Goal: Task Accomplishment & Management: Manage account settings

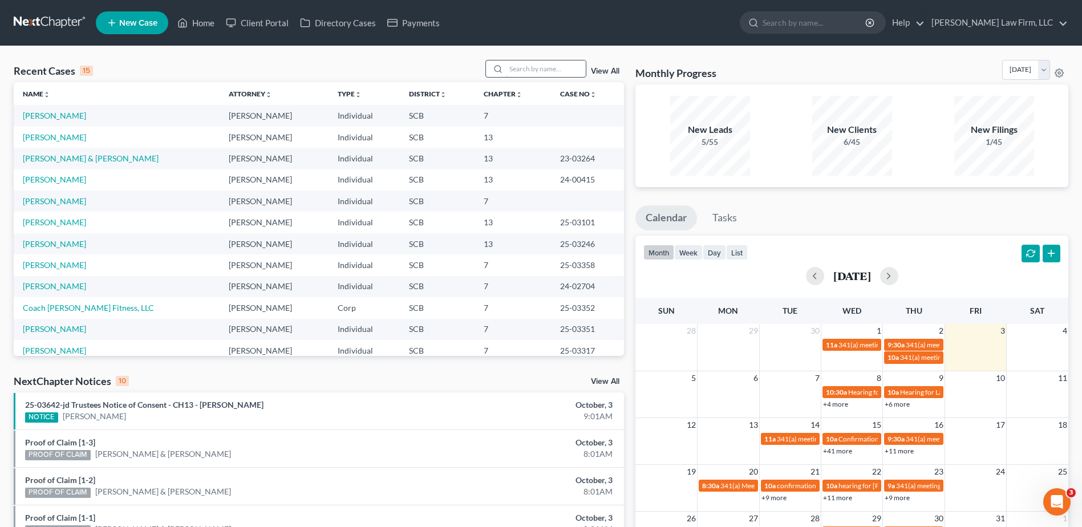
click at [542, 76] on input "search" at bounding box center [546, 68] width 80 height 17
type input "[PERSON_NAME]"
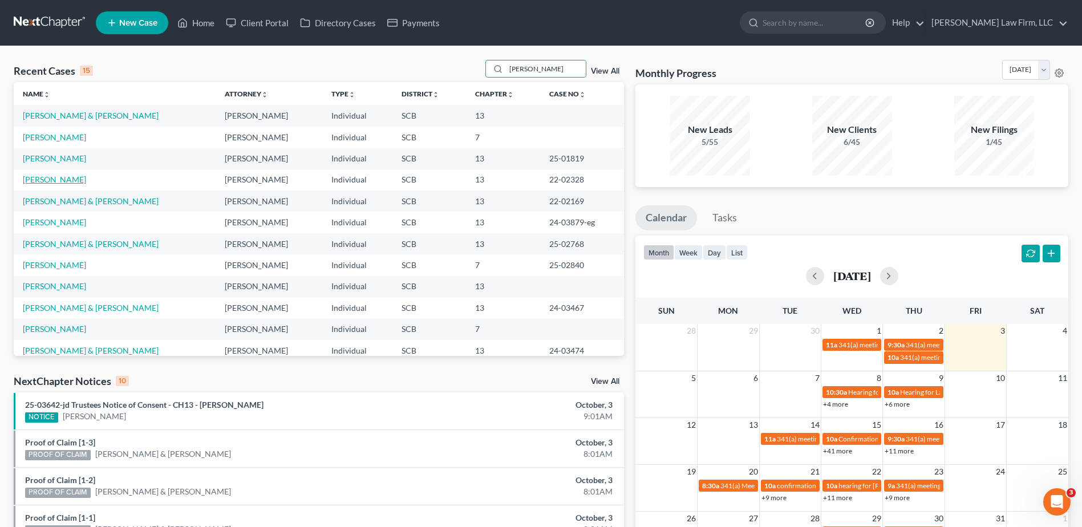
click at [55, 176] on link "[PERSON_NAME]" at bounding box center [54, 180] width 63 height 10
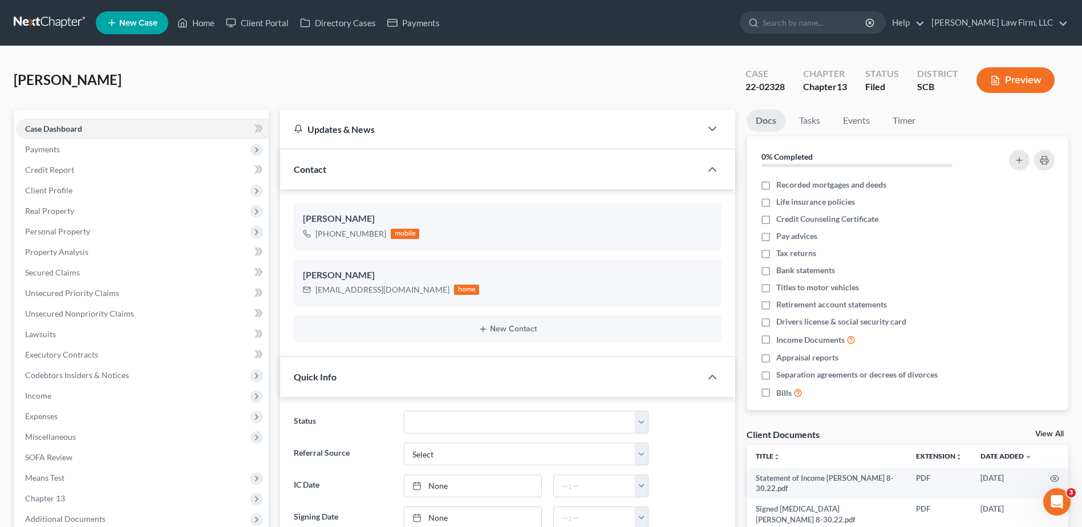
scroll to position [932, 0]
drag, startPoint x: 63, startPoint y: 192, endPoint x: 88, endPoint y: 229, distance: 44.8
click at [63, 193] on span "Client Profile" at bounding box center [48, 190] width 47 height 10
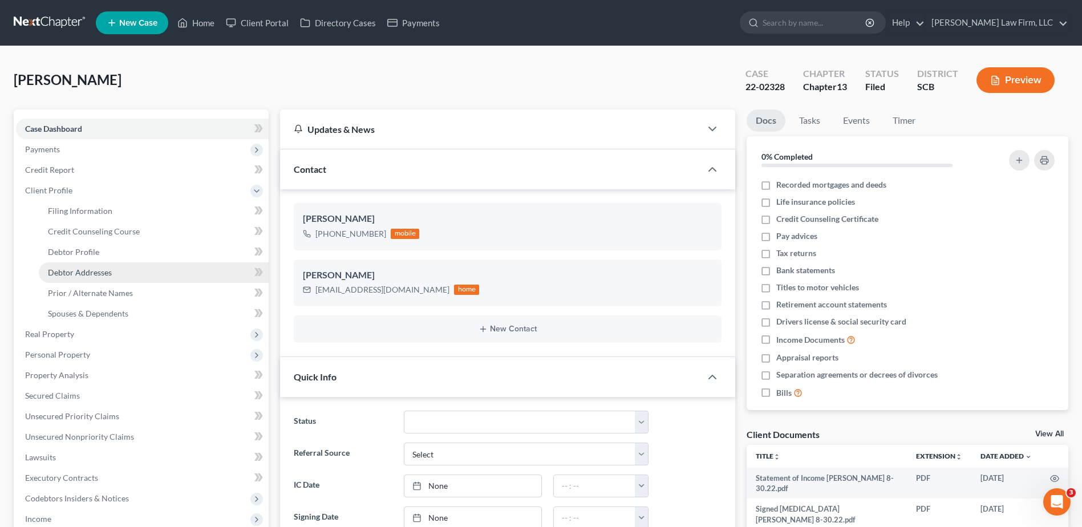
click at [101, 278] on link "Debtor Addresses" at bounding box center [154, 272] width 230 height 21
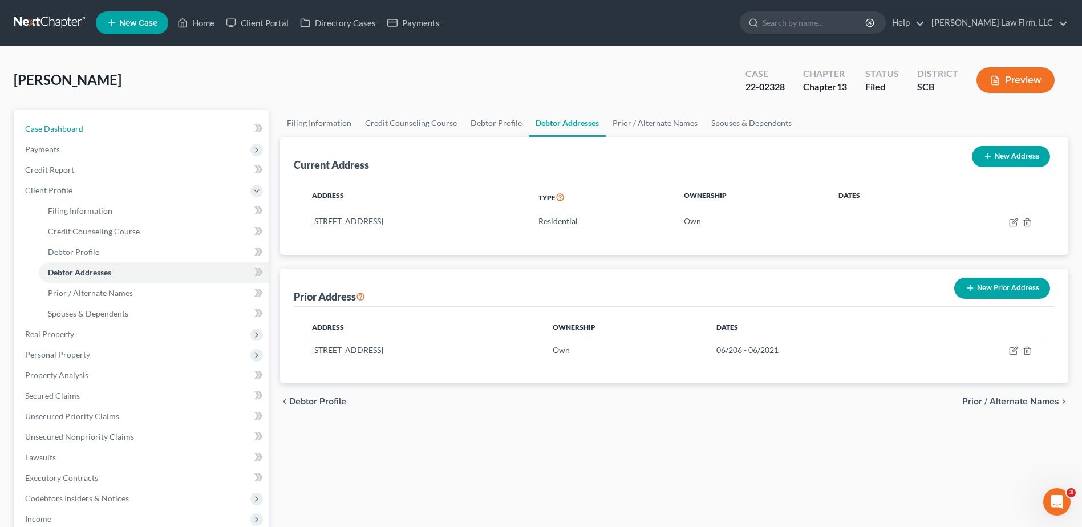
click at [72, 124] on span "Case Dashboard" at bounding box center [54, 129] width 58 height 10
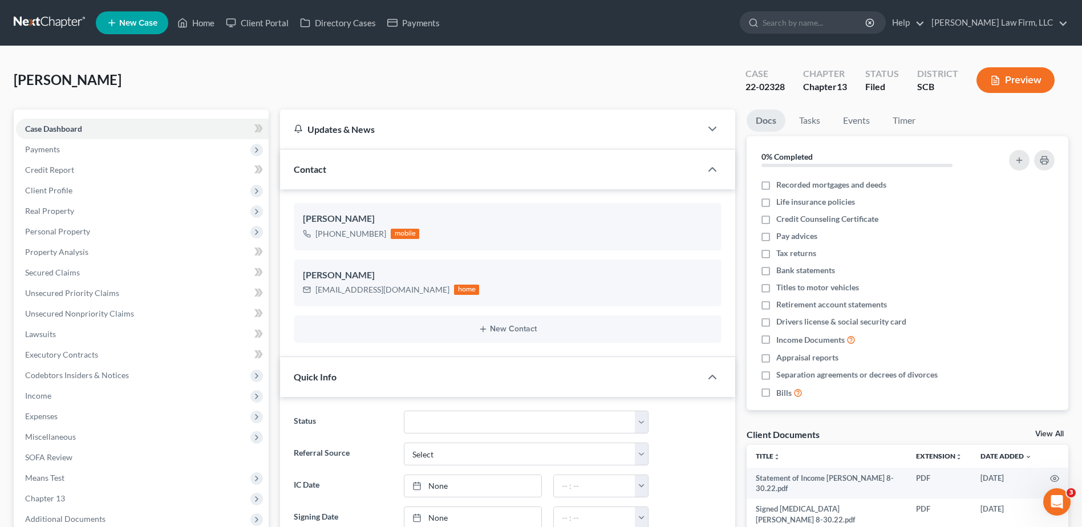
scroll to position [932, 0]
click at [834, 27] on input "search" at bounding box center [815, 22] width 104 height 21
type input "cornell"
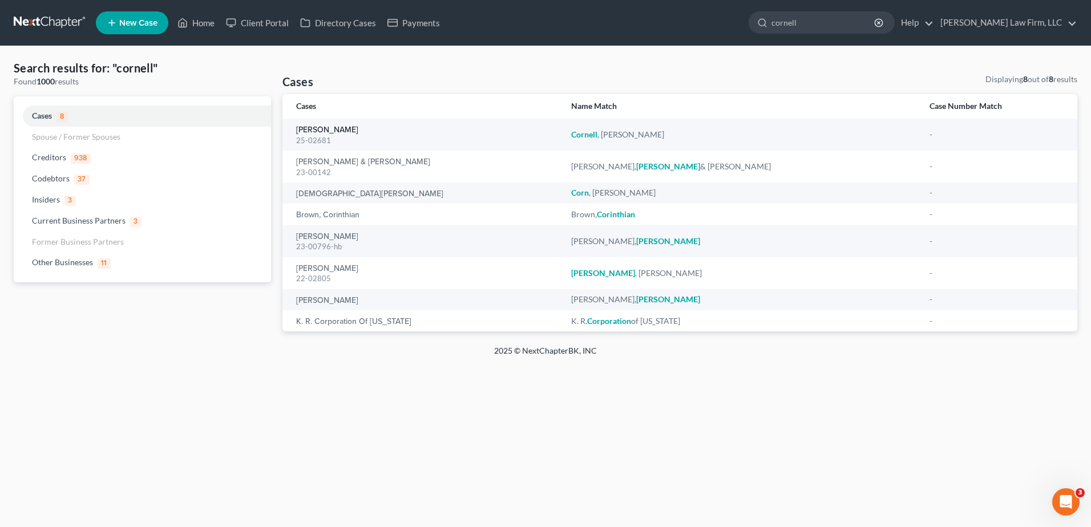
click at [318, 130] on link "[PERSON_NAME]" at bounding box center [327, 130] width 62 height 8
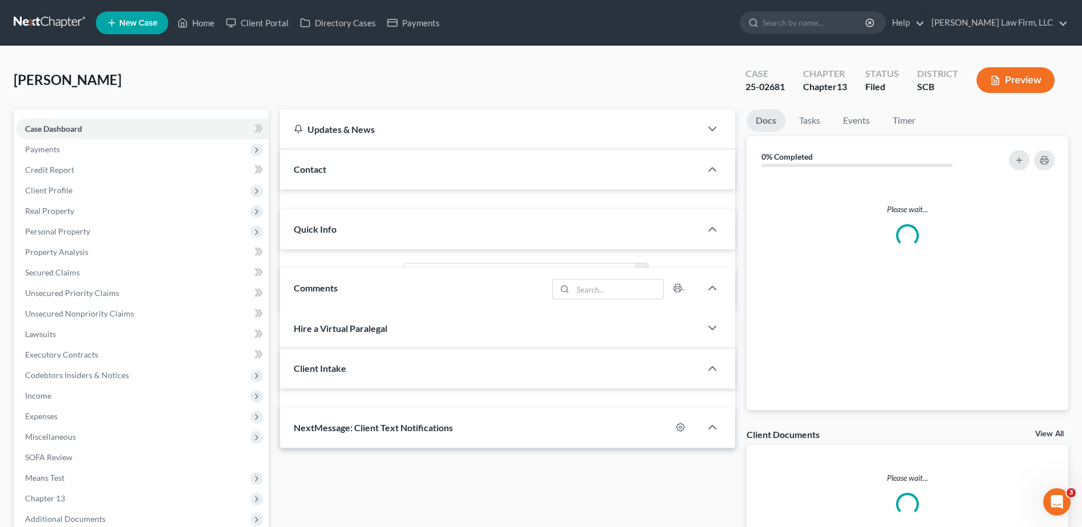
select select "0"
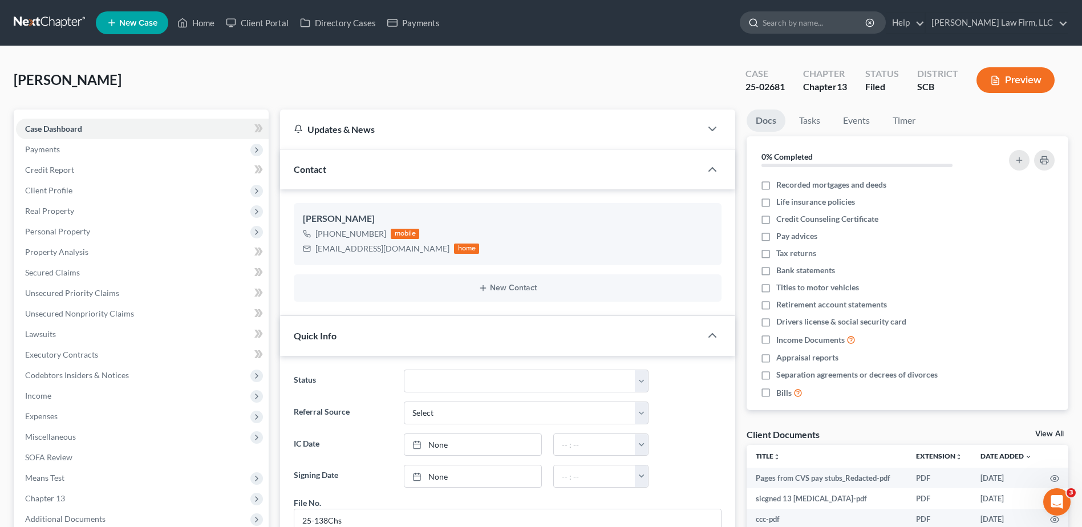
click at [827, 21] on input "search" at bounding box center [815, 22] width 104 height 21
type input "borrelli"
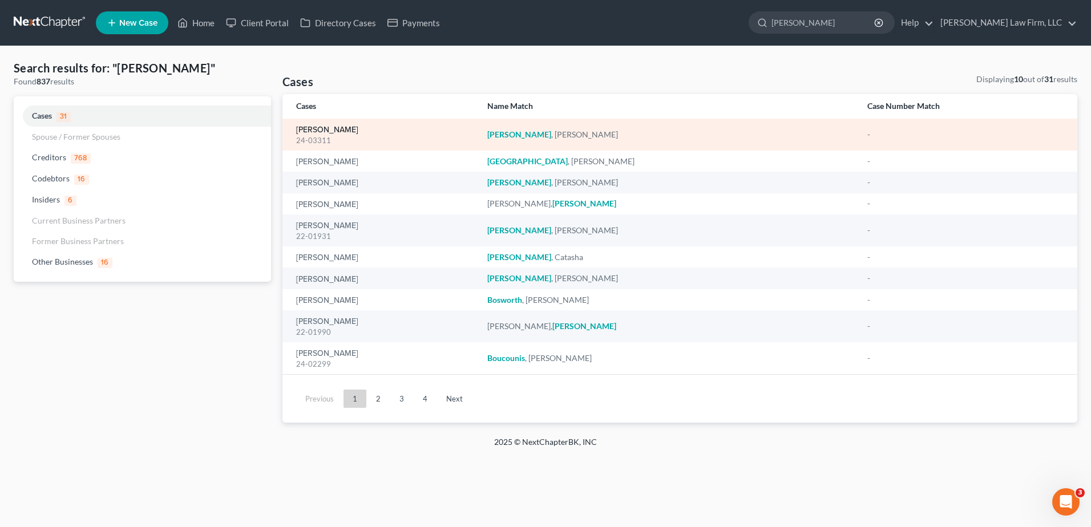
click at [334, 128] on link "[PERSON_NAME]" at bounding box center [327, 130] width 62 height 8
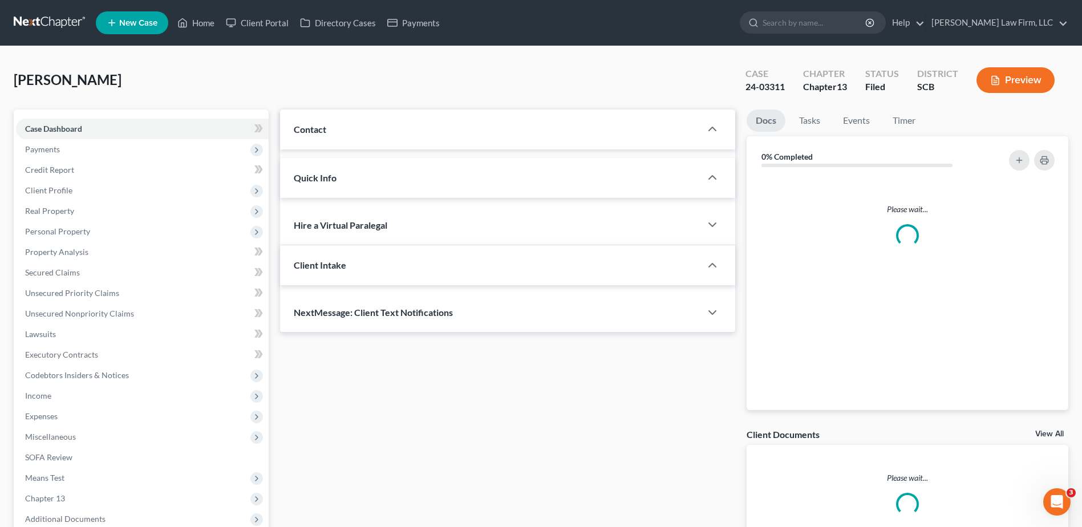
select select "2"
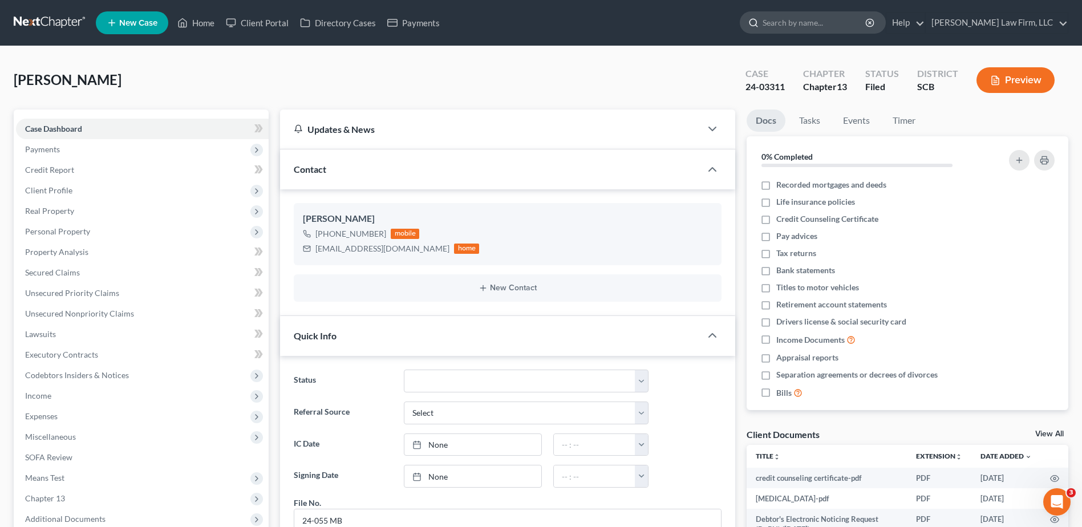
click at [815, 11] on div at bounding box center [813, 22] width 146 height 22
click at [818, 25] on input "search" at bounding box center [815, 22] width 104 height 21
type input "v"
type input "cornell"
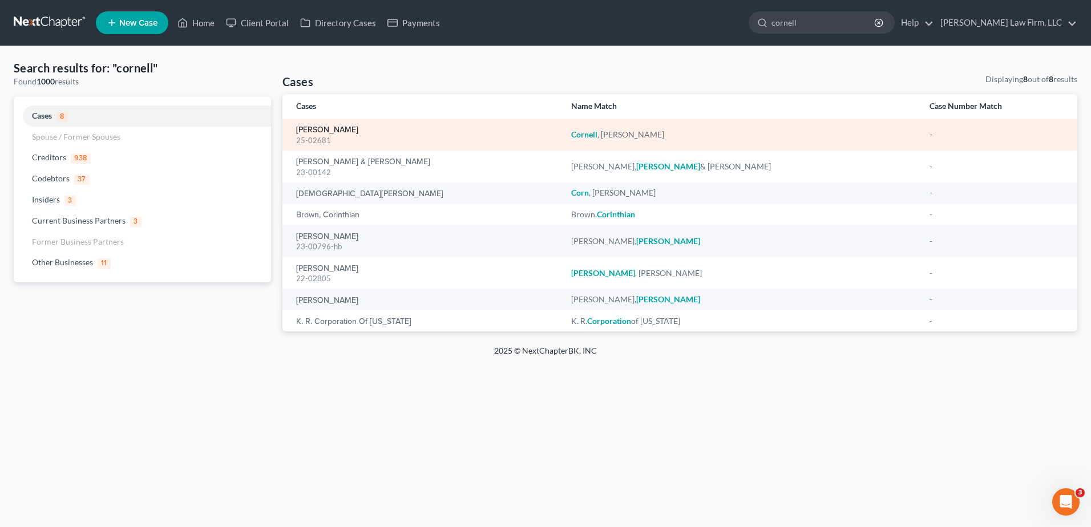
click at [317, 132] on link "[PERSON_NAME]" at bounding box center [327, 130] width 62 height 8
select select "0"
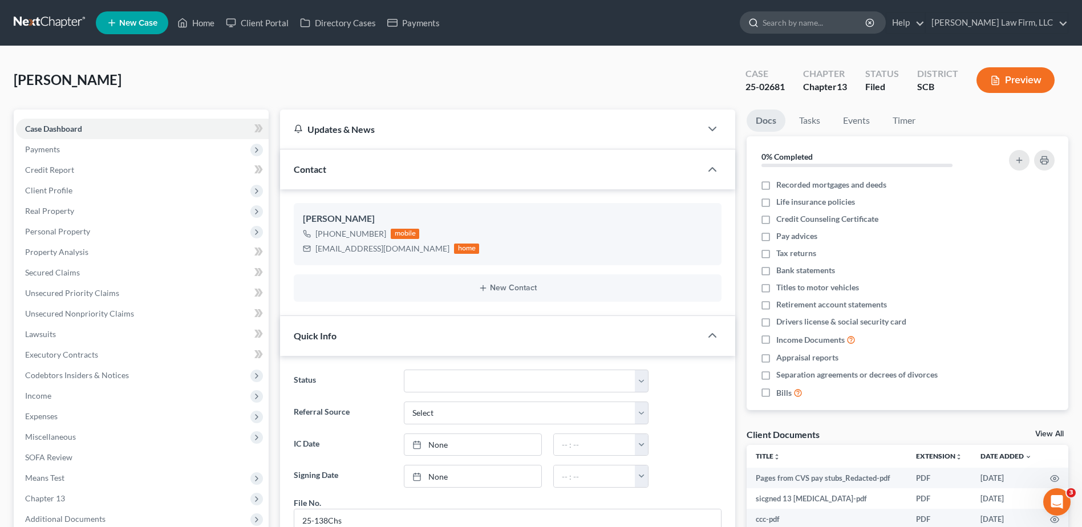
click at [861, 21] on input "search" at bounding box center [815, 22] width 104 height 21
type input "stles"
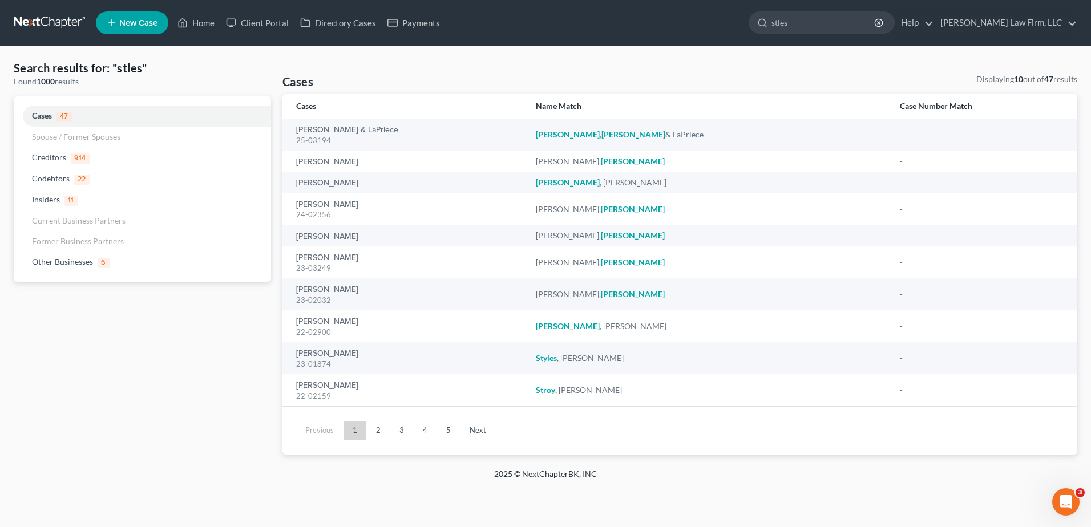
drag, startPoint x: 788, startPoint y: 26, endPoint x: 774, endPoint y: 26, distance: 14.3
click at [774, 26] on ul "New Case Home Client Portal Directory Cases Payments stles - No Result - Codebt…" at bounding box center [586, 23] width 981 height 30
type input "stiles"
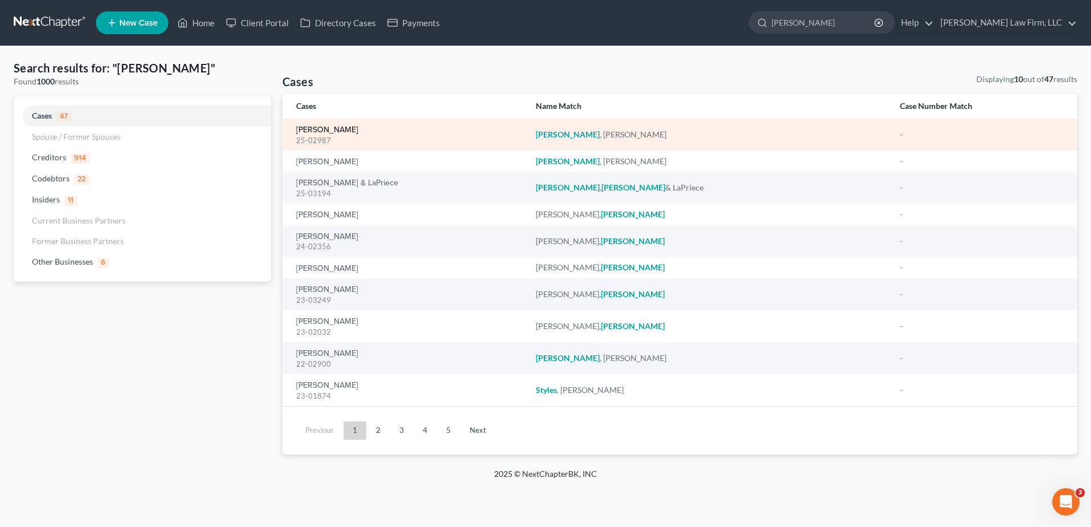
click at [314, 127] on link "[PERSON_NAME]" at bounding box center [327, 130] width 62 height 8
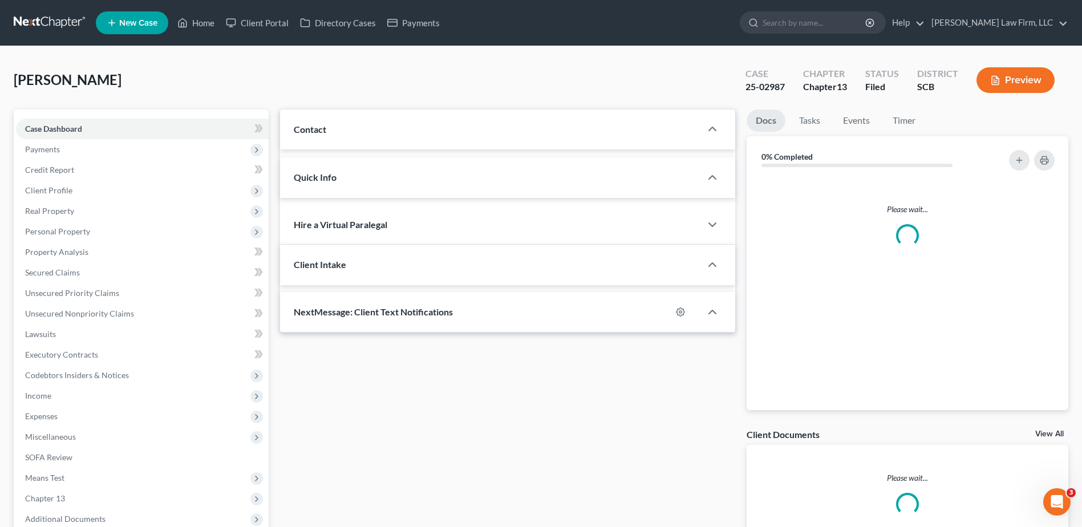
select select "1"
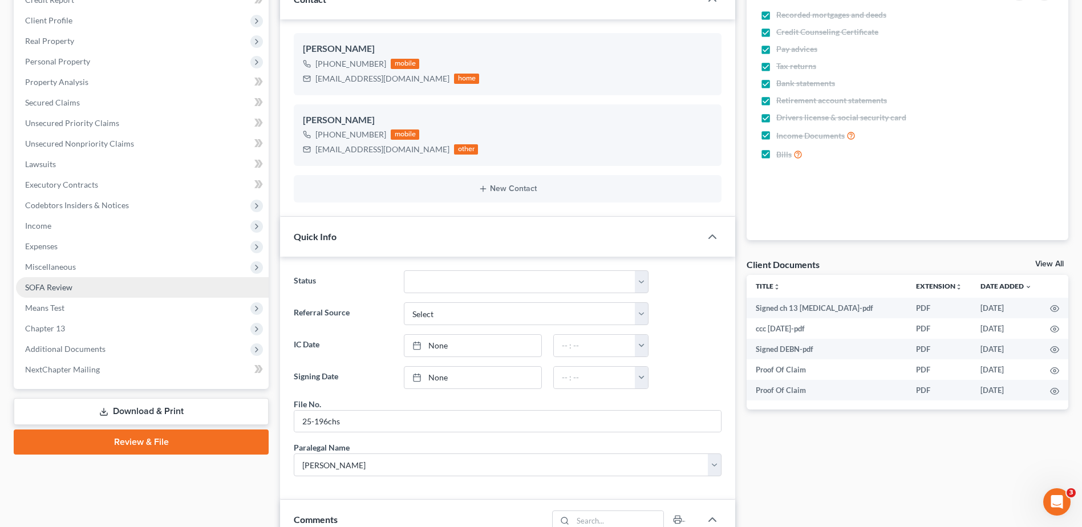
scroll to position [171, 0]
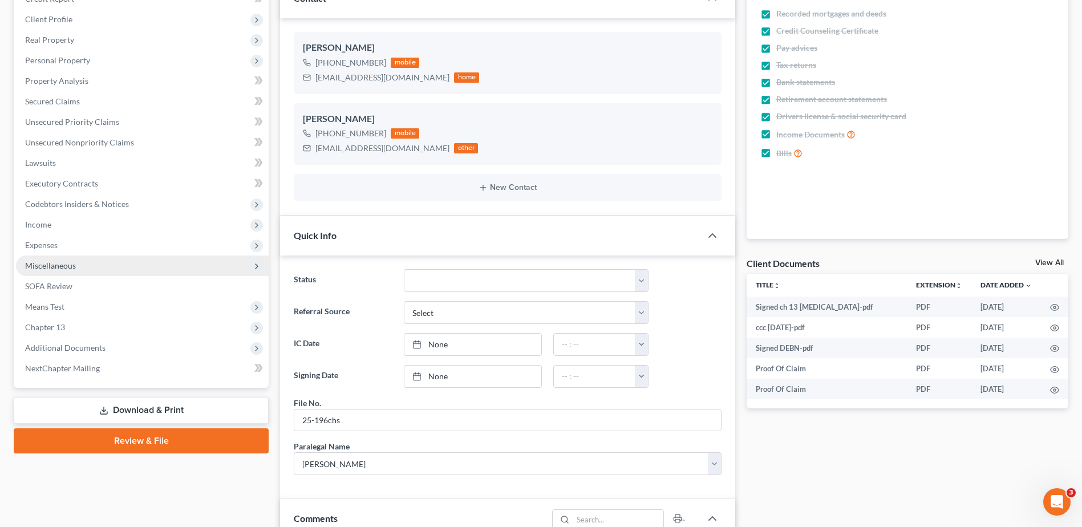
click at [48, 262] on span "Miscellaneous" at bounding box center [50, 266] width 51 height 10
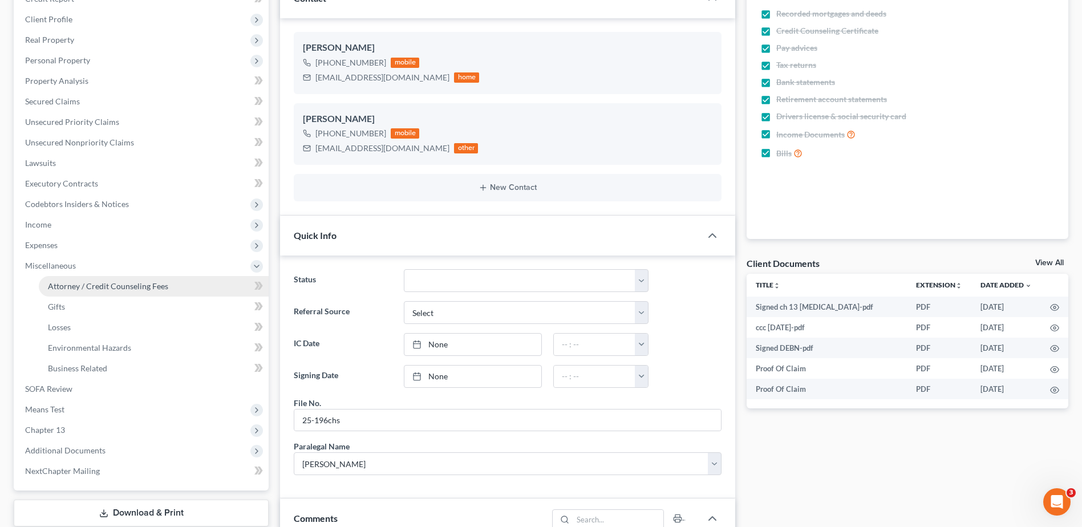
drag, startPoint x: 84, startPoint y: 293, endPoint x: 135, endPoint y: 281, distance: 52.0
click at [86, 293] on link "Attorney / Credit Counseling Fees" at bounding box center [154, 286] width 230 height 21
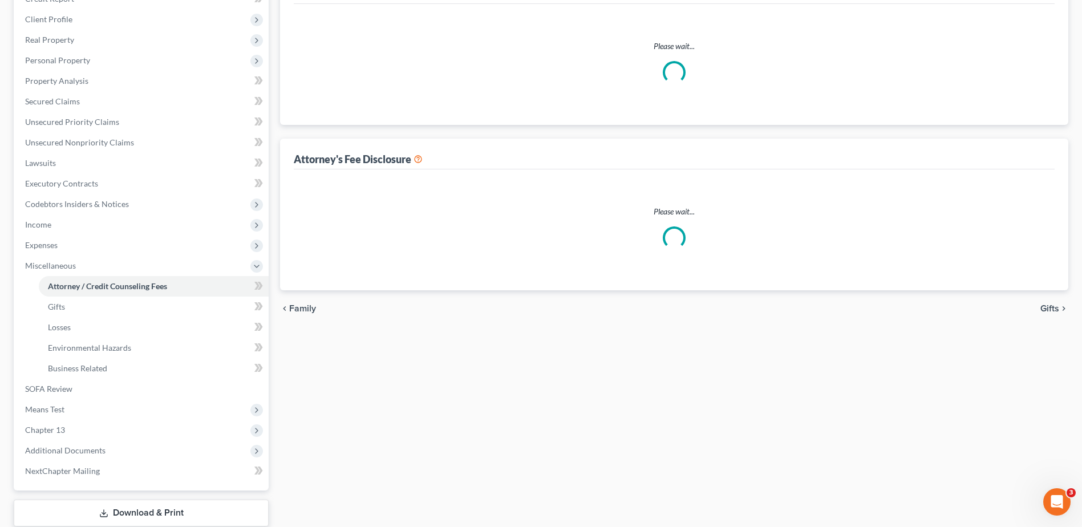
select select "0"
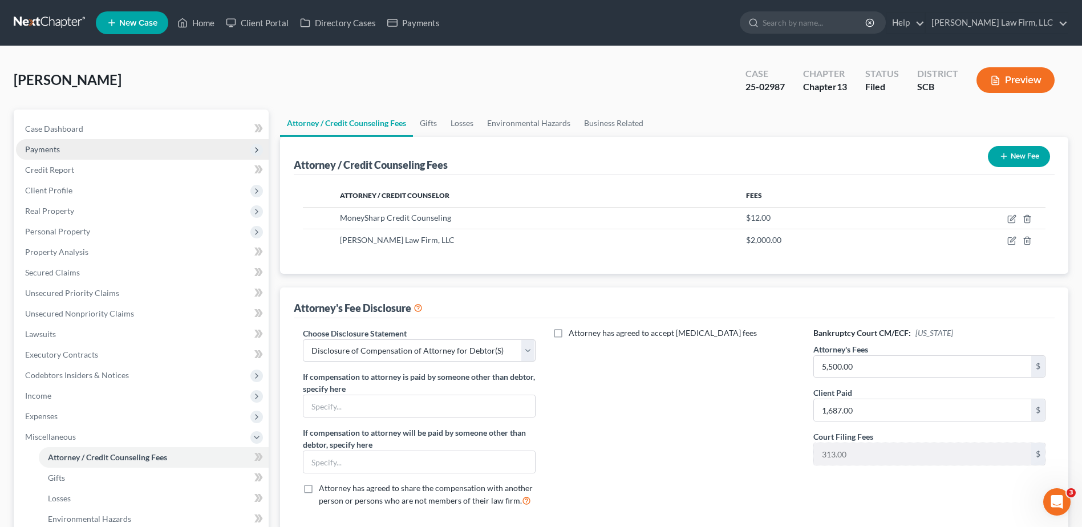
drag, startPoint x: 59, startPoint y: 118, endPoint x: 172, endPoint y: 152, distance: 118.4
click at [59, 119] on link "Case Dashboard" at bounding box center [142, 129] width 253 height 21
select select "1"
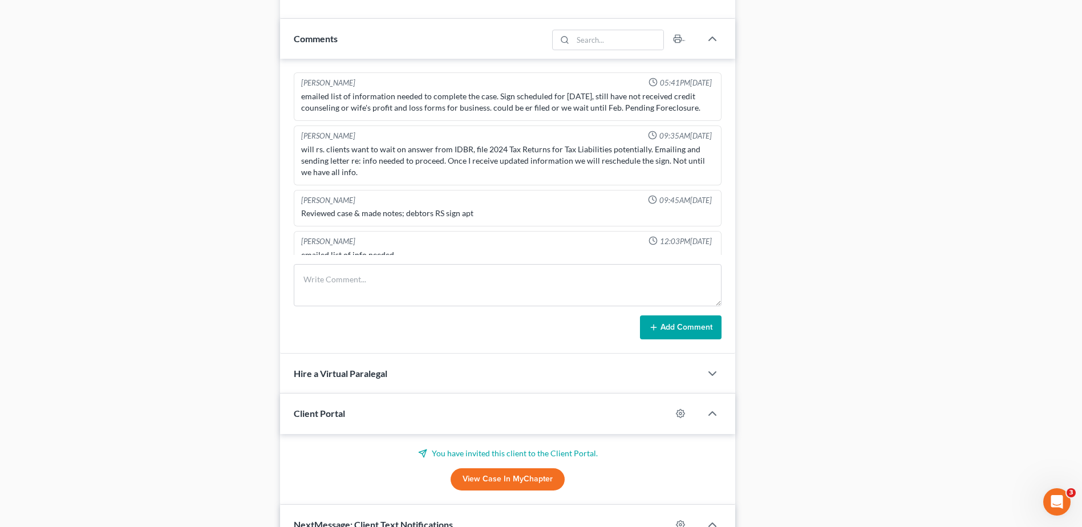
scroll to position [742, 0]
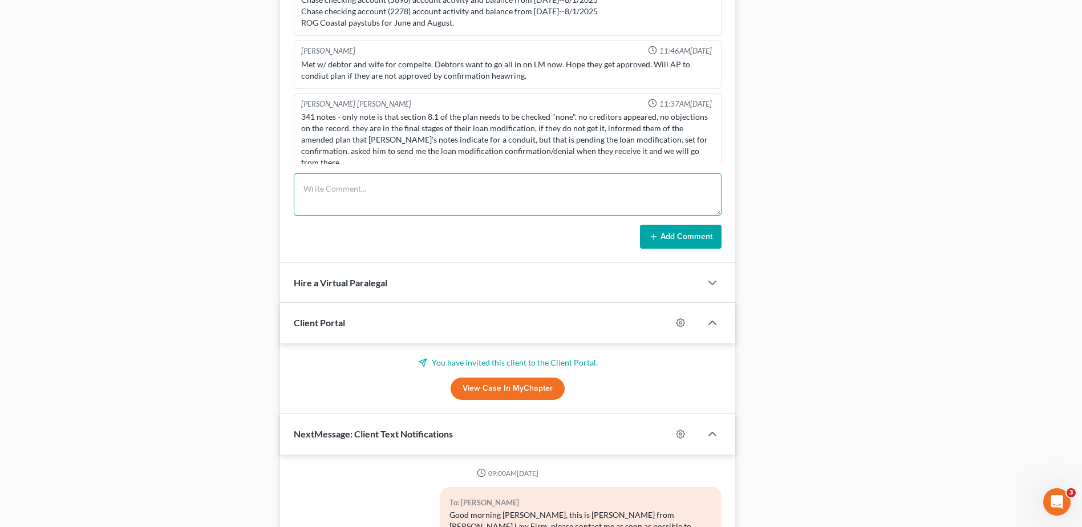
click at [361, 193] on textarea at bounding box center [508, 194] width 428 height 42
type textarea "filed signed retainer in case"
click at [710, 240] on button "Add Comment" at bounding box center [681, 237] width 82 height 24
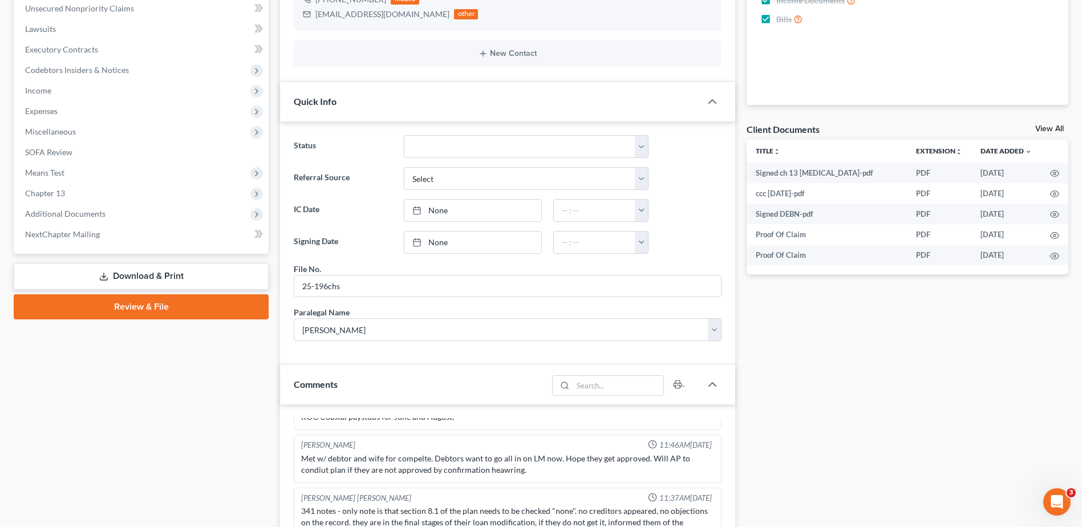
scroll to position [0, 0]
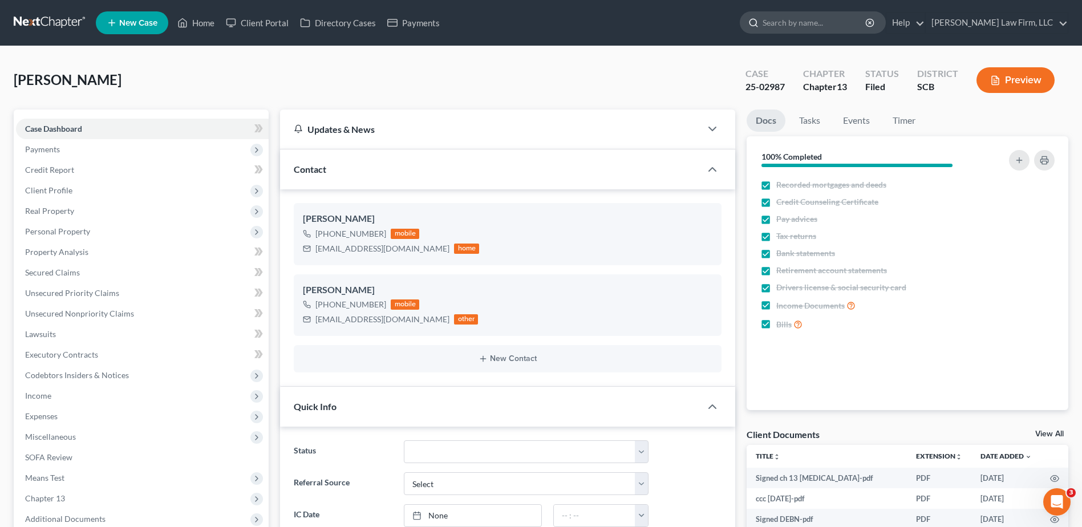
click at [838, 14] on input "search" at bounding box center [815, 22] width 104 height 21
type input "gathers"
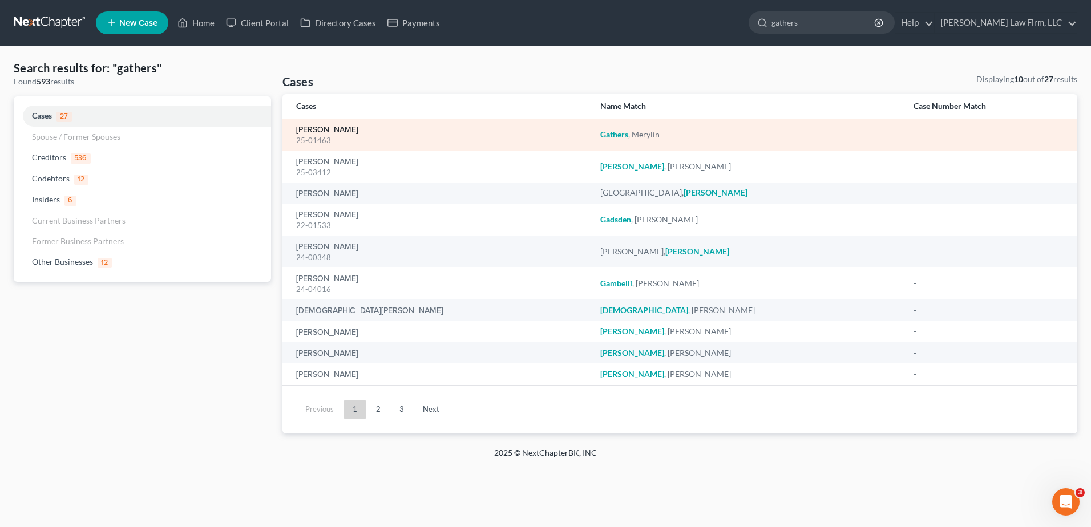
click at [318, 131] on link "[PERSON_NAME]" at bounding box center [327, 130] width 62 height 8
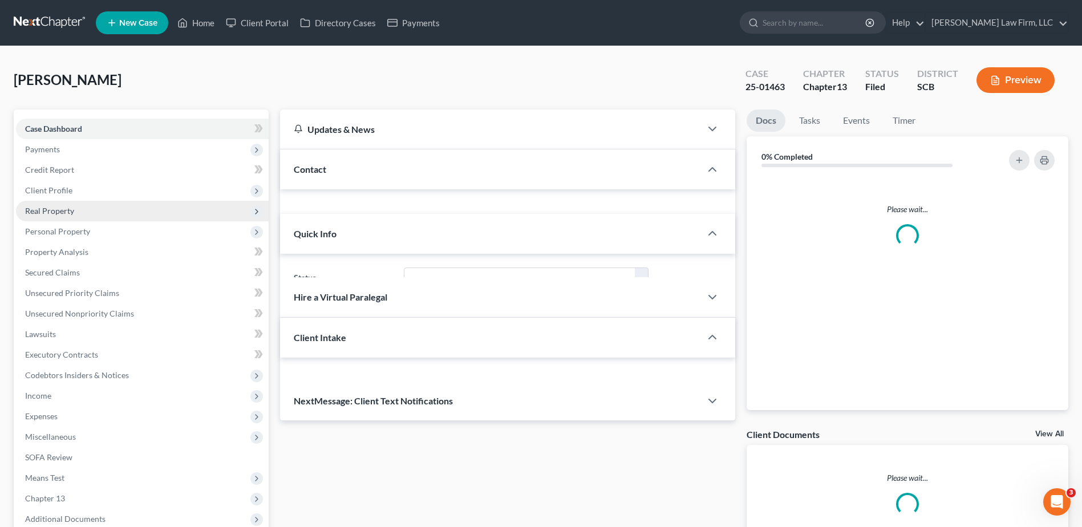
select select "1"
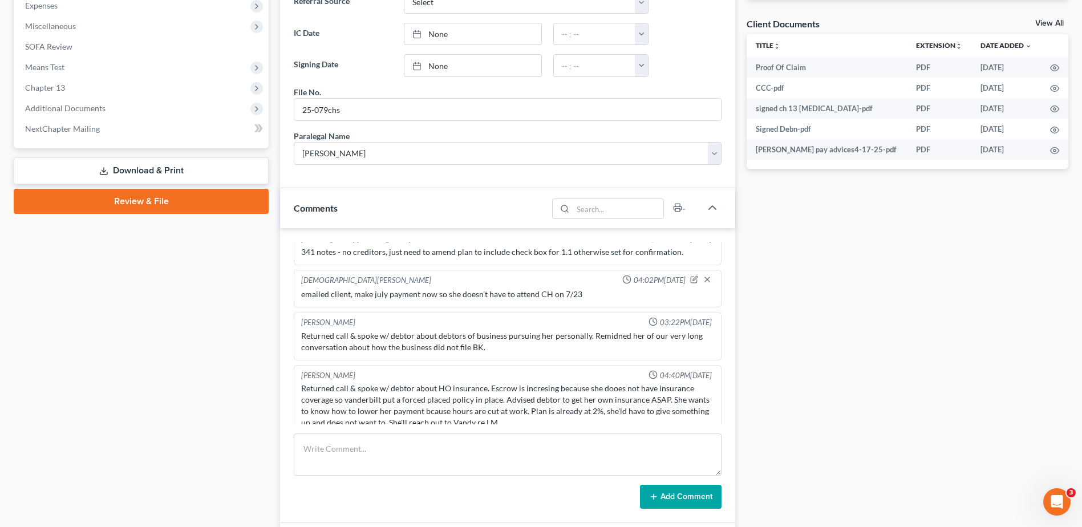
scroll to position [571, 0]
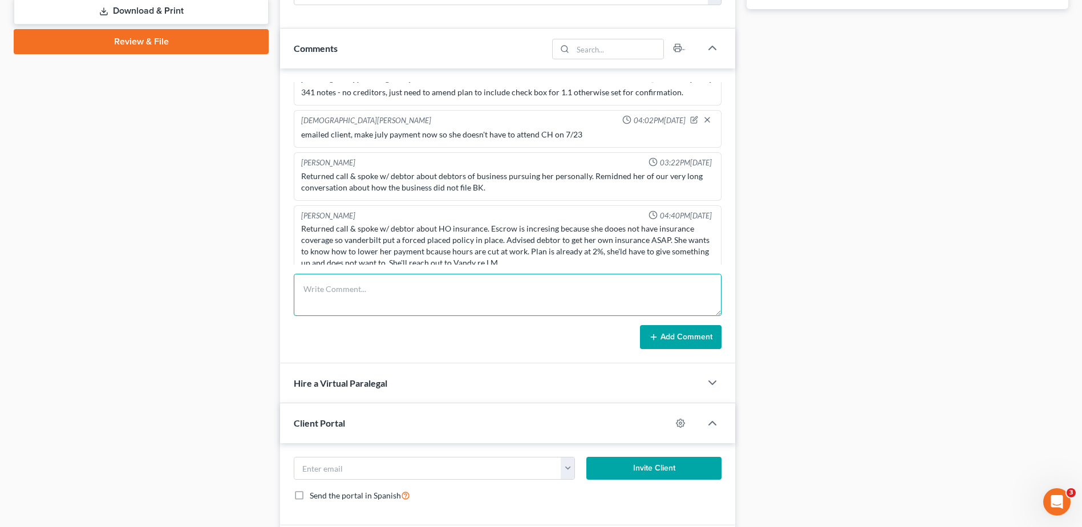
click at [389, 302] on textarea at bounding box center [508, 295] width 428 height 42
type textarea "c"
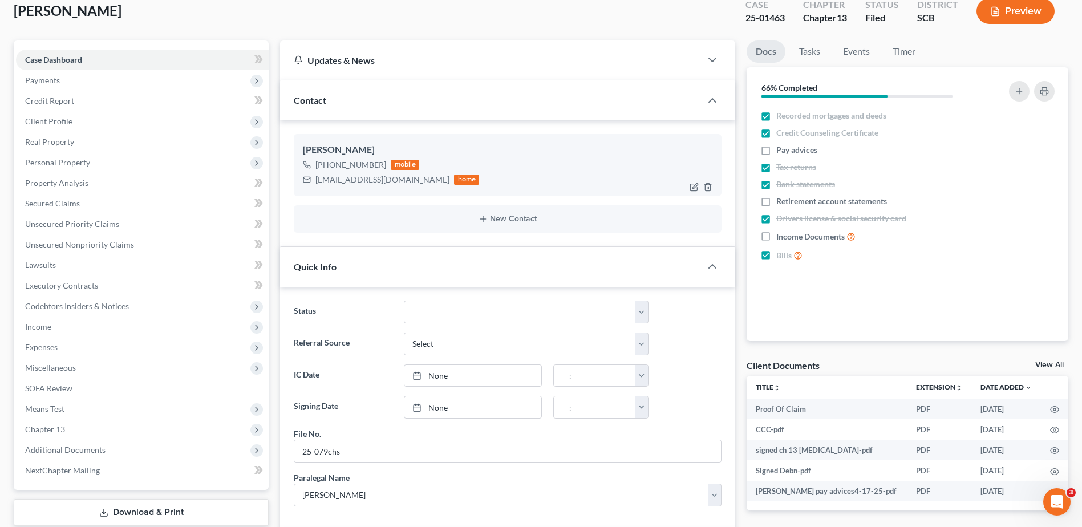
scroll to position [0, 0]
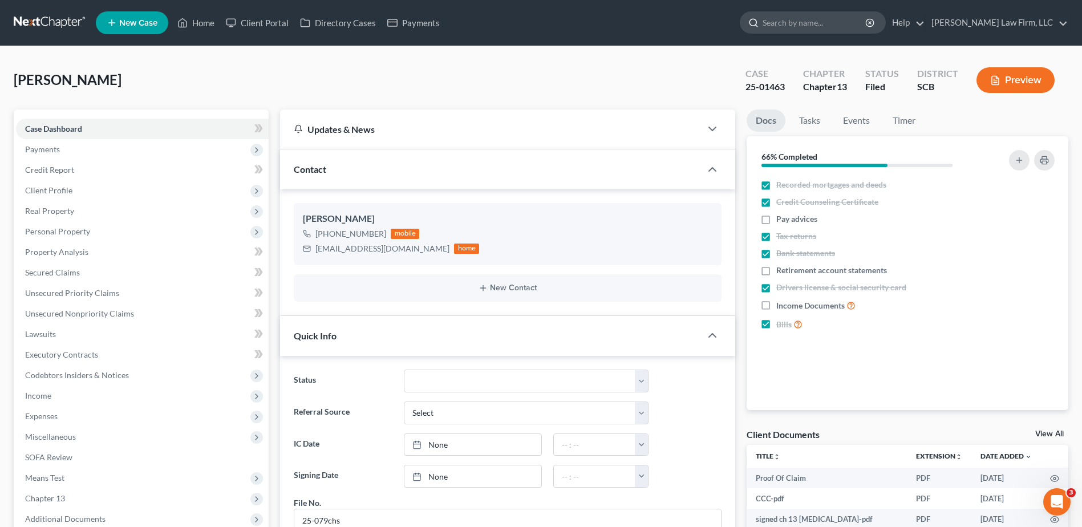
click at [833, 29] on input "search" at bounding box center [815, 22] width 104 height 21
type input "fuerte"
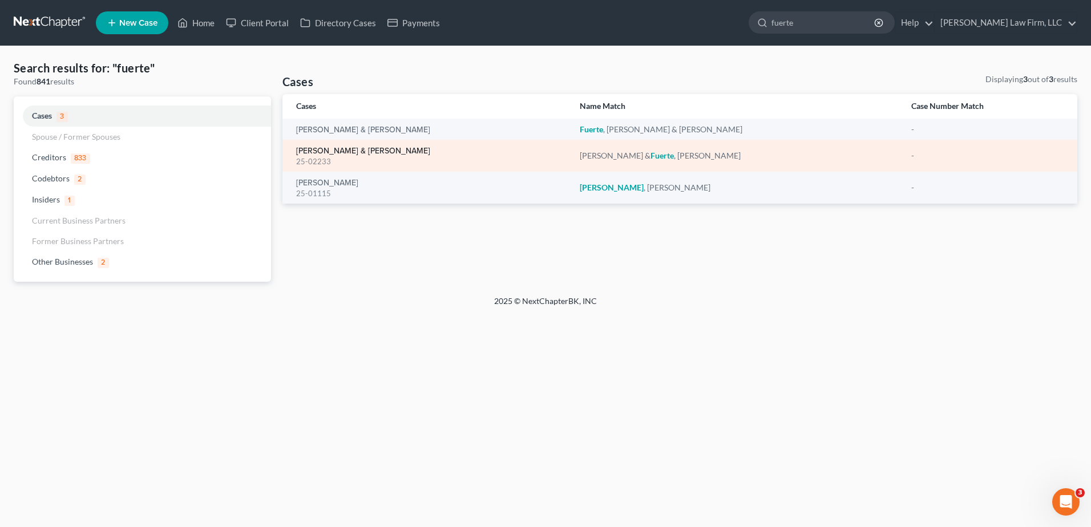
click at [375, 151] on link "[PERSON_NAME] & [PERSON_NAME]" at bounding box center [363, 151] width 134 height 8
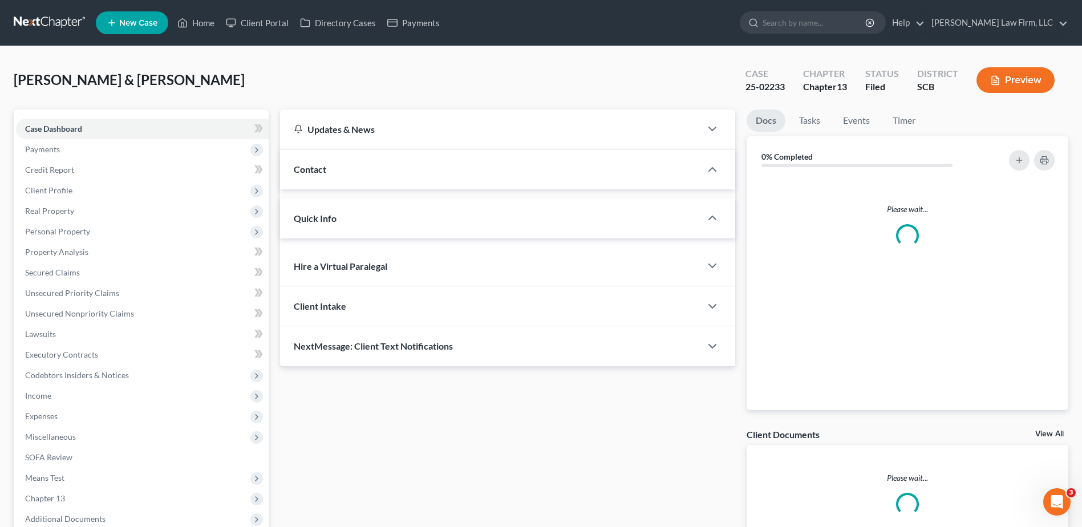
select select "2"
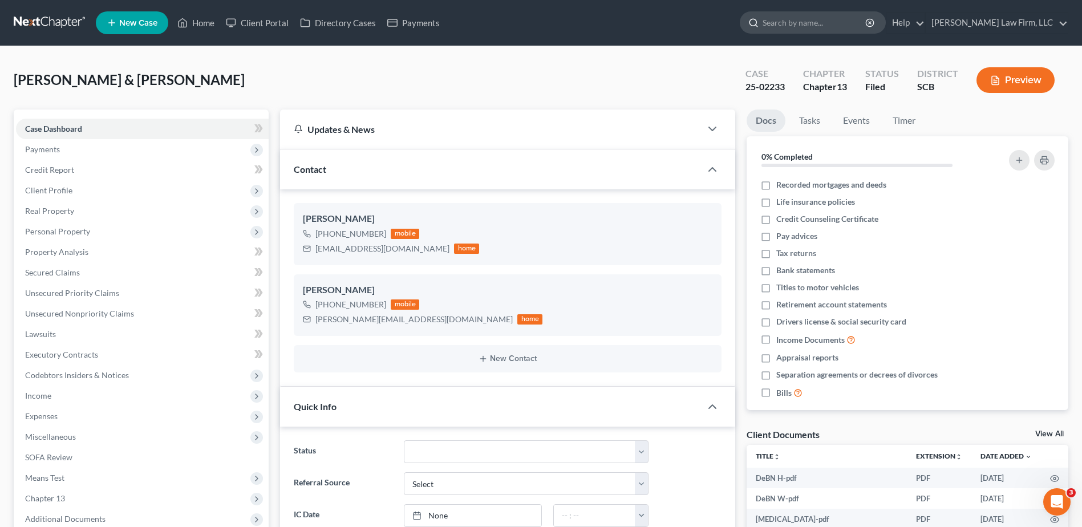
click at [850, 23] on input "search" at bounding box center [815, 22] width 104 height 21
type input "stokes"
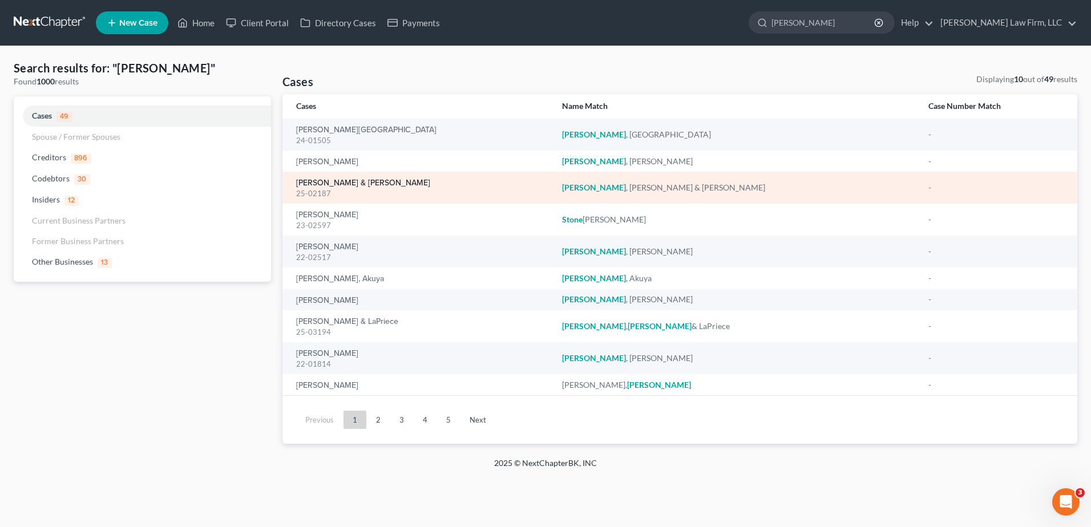
click at [321, 183] on link "[PERSON_NAME] & [PERSON_NAME]" at bounding box center [363, 183] width 134 height 8
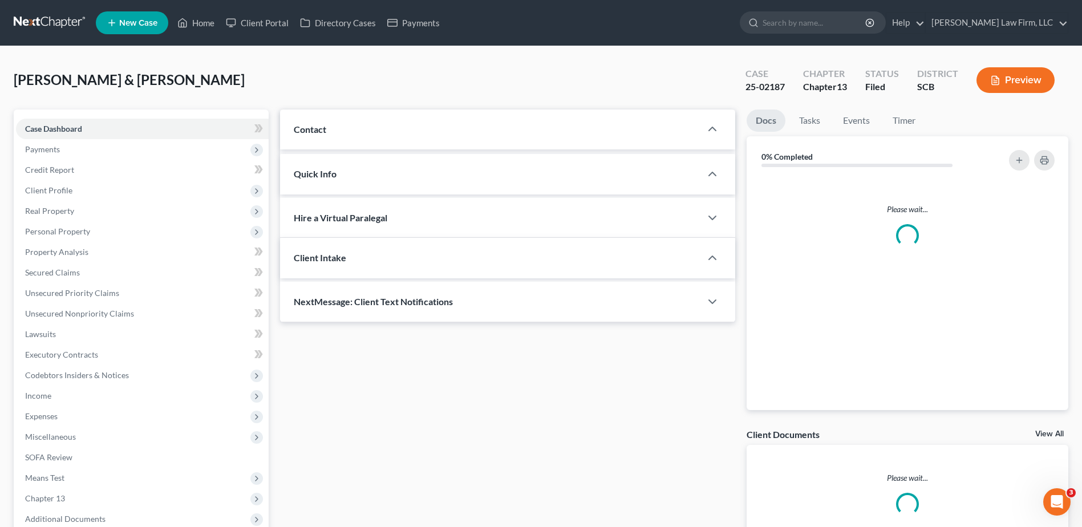
select select "1"
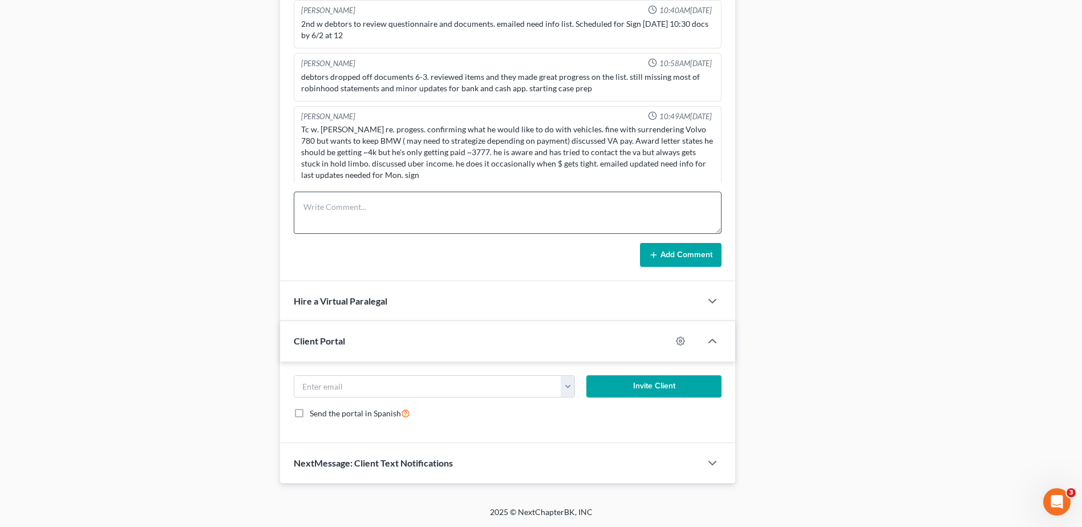
scroll to position [649, 0]
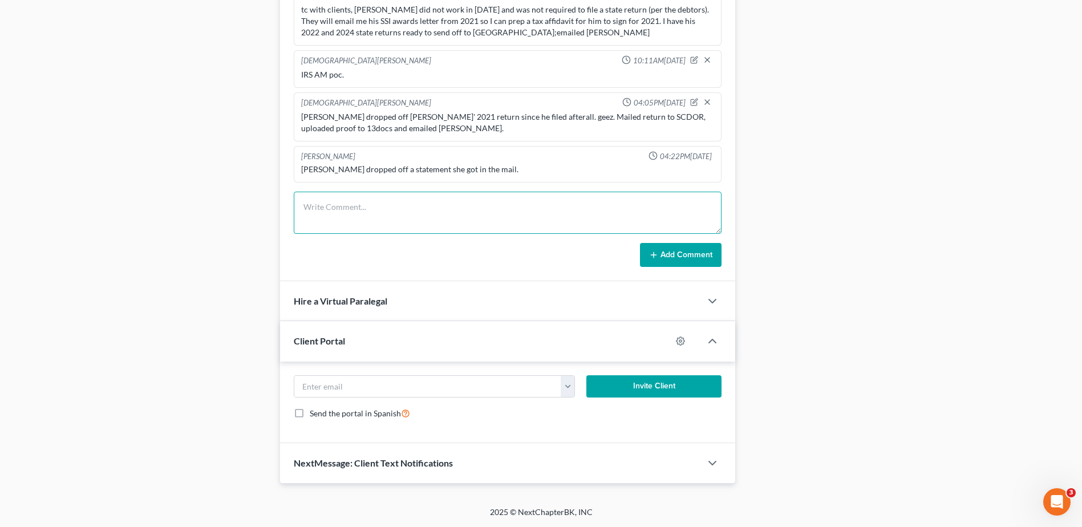
drag, startPoint x: 329, startPoint y: 211, endPoint x: 336, endPoint y: 212, distance: 6.9
click at [330, 211] on textarea at bounding box center [508, 213] width 428 height 42
type textarea "emailed SCDOR folks, asked if they received tax returns so they can amended POC…"
drag, startPoint x: 692, startPoint y: 258, endPoint x: 643, endPoint y: 250, distance: 49.7
click at [691, 258] on button "Add Comment" at bounding box center [681, 255] width 82 height 24
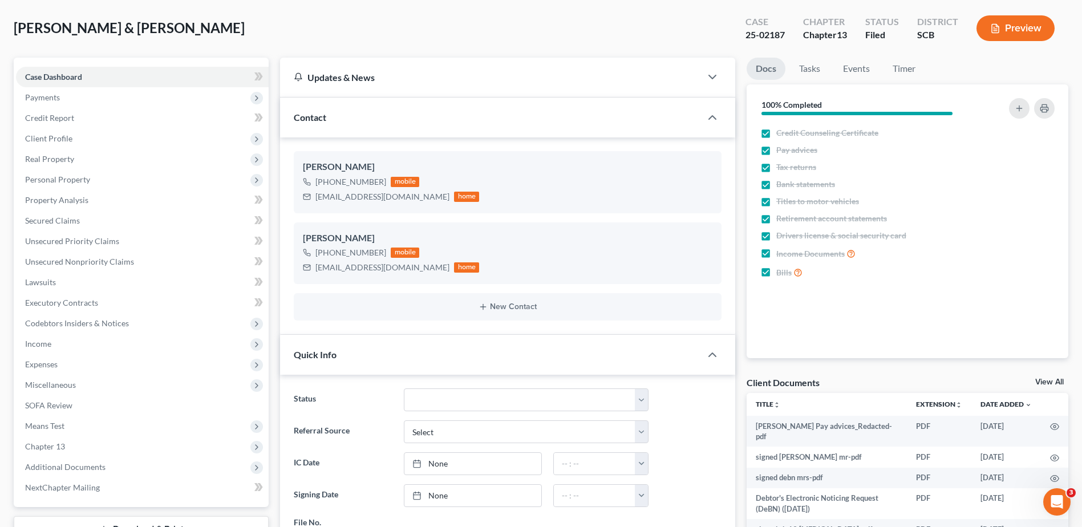
scroll to position [0, 0]
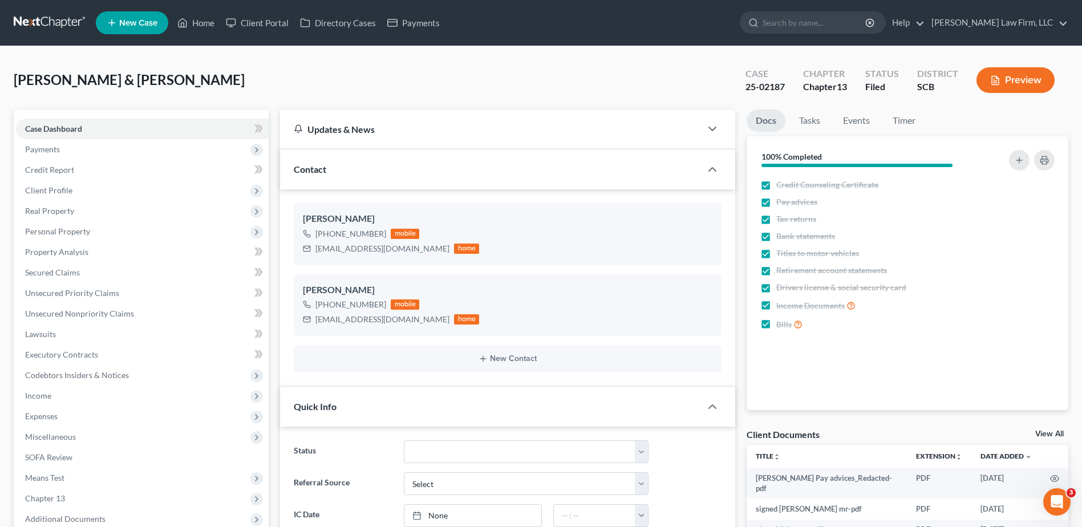
click at [52, 21] on link at bounding box center [50, 23] width 73 height 21
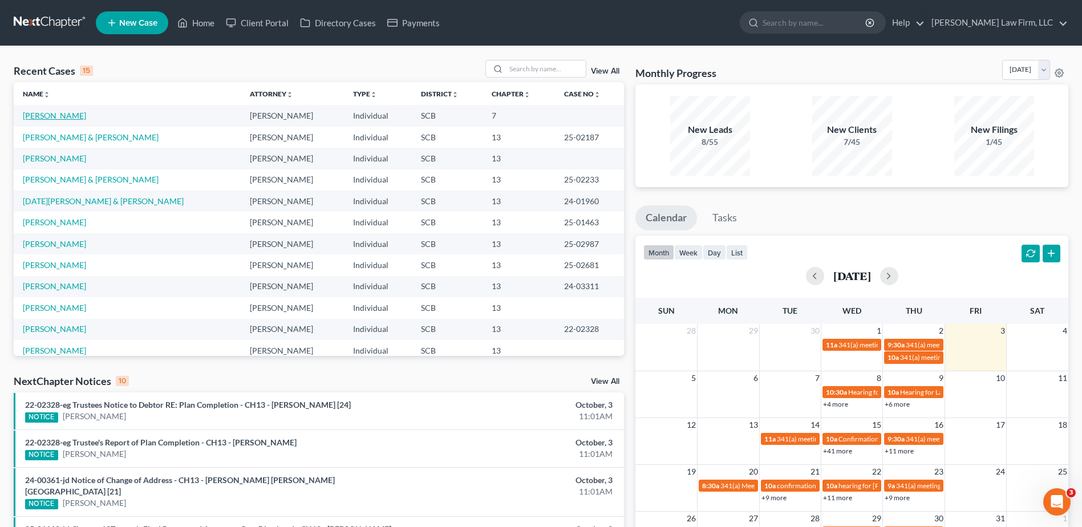
click at [50, 117] on link "[PERSON_NAME]" at bounding box center [54, 116] width 63 height 10
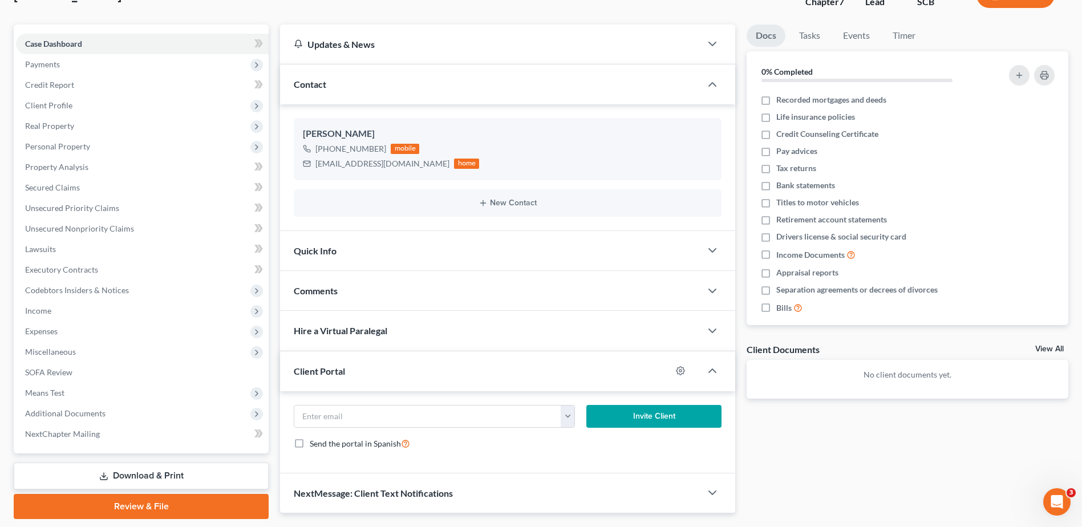
scroll to position [114, 0]
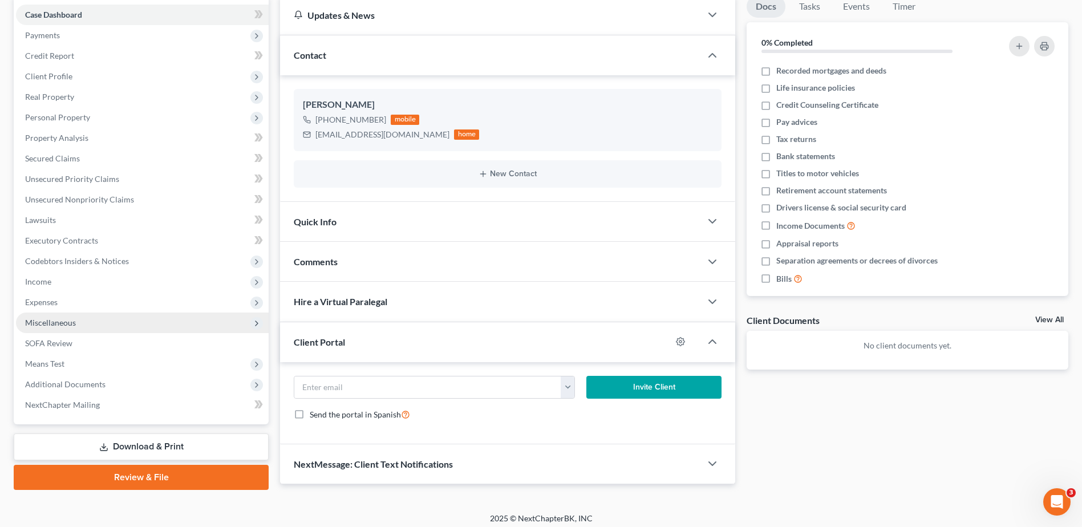
click at [42, 322] on span "Miscellaneous" at bounding box center [50, 323] width 51 height 10
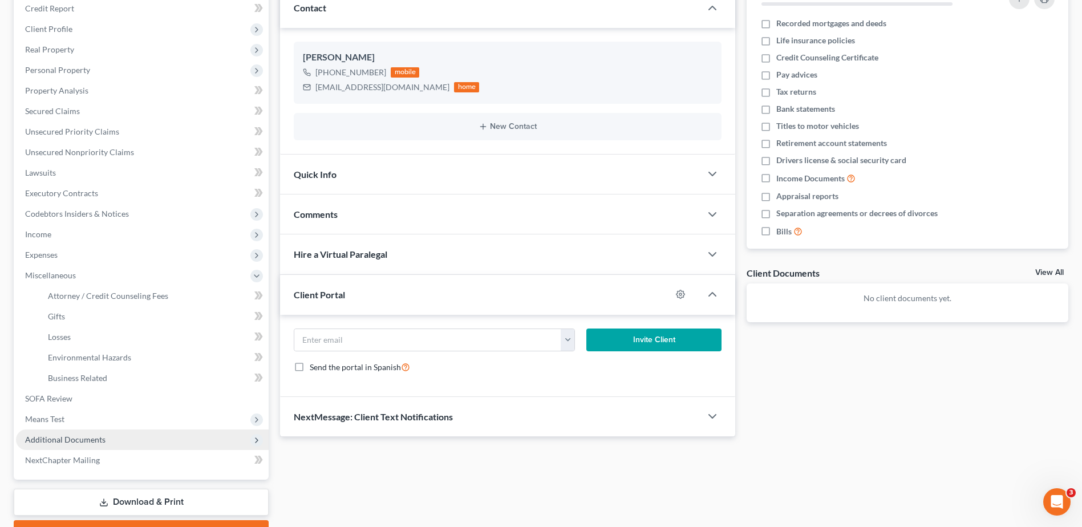
scroll to position [223, 0]
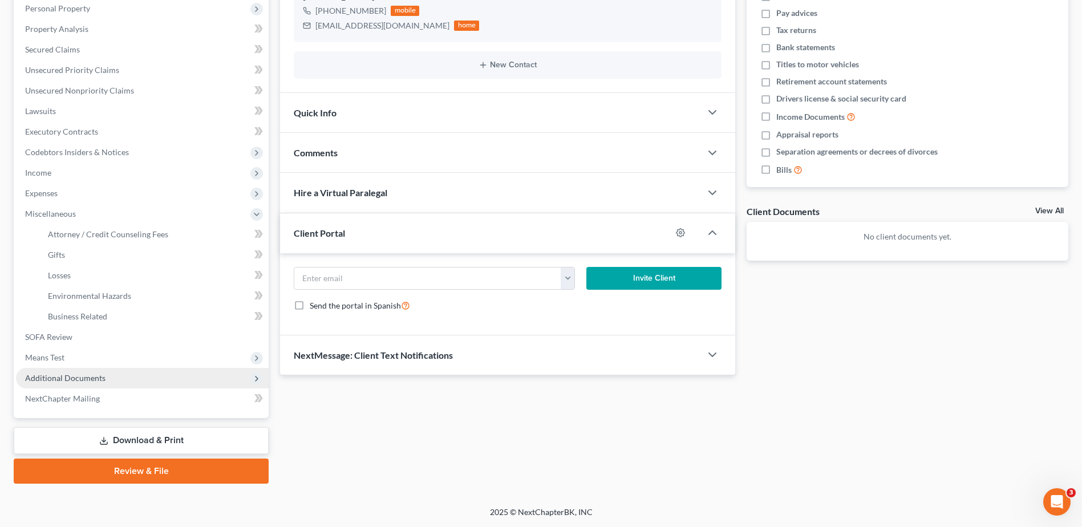
click at [67, 382] on span "Additional Documents" at bounding box center [65, 378] width 80 height 10
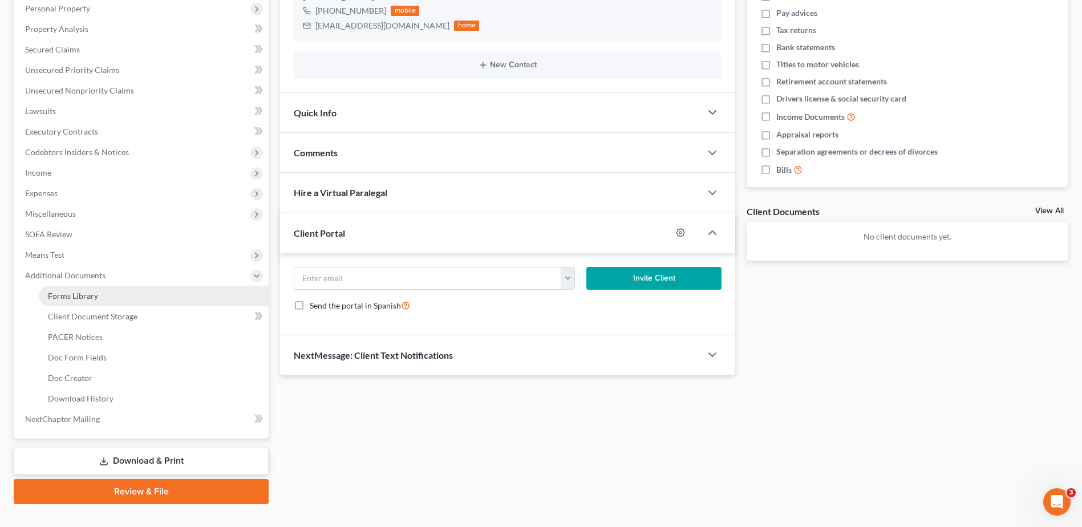
click at [75, 293] on span "Forms Library" at bounding box center [73, 296] width 50 height 10
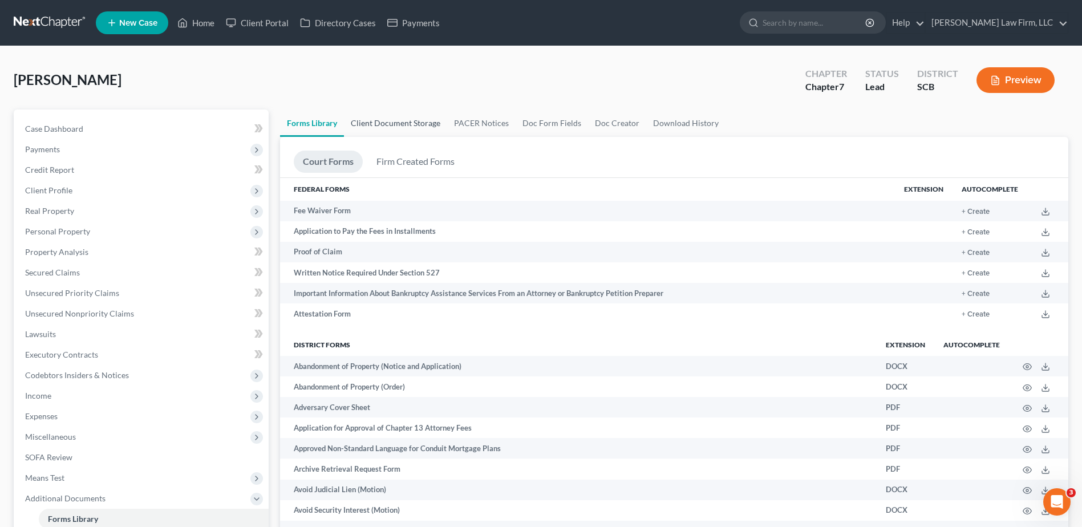
click at [413, 131] on link "Client Document Storage" at bounding box center [395, 123] width 103 height 27
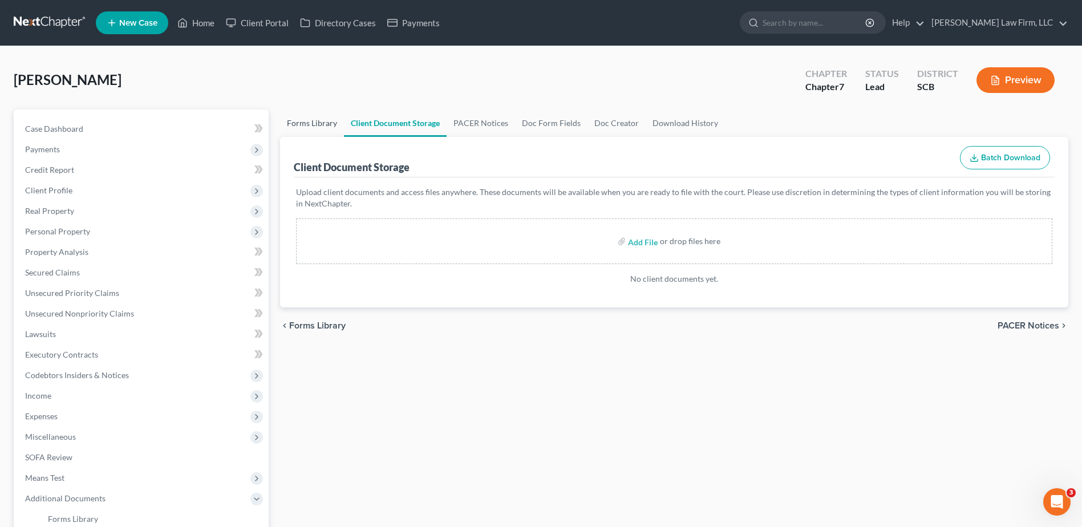
click at [314, 126] on link "Forms Library" at bounding box center [312, 123] width 64 height 27
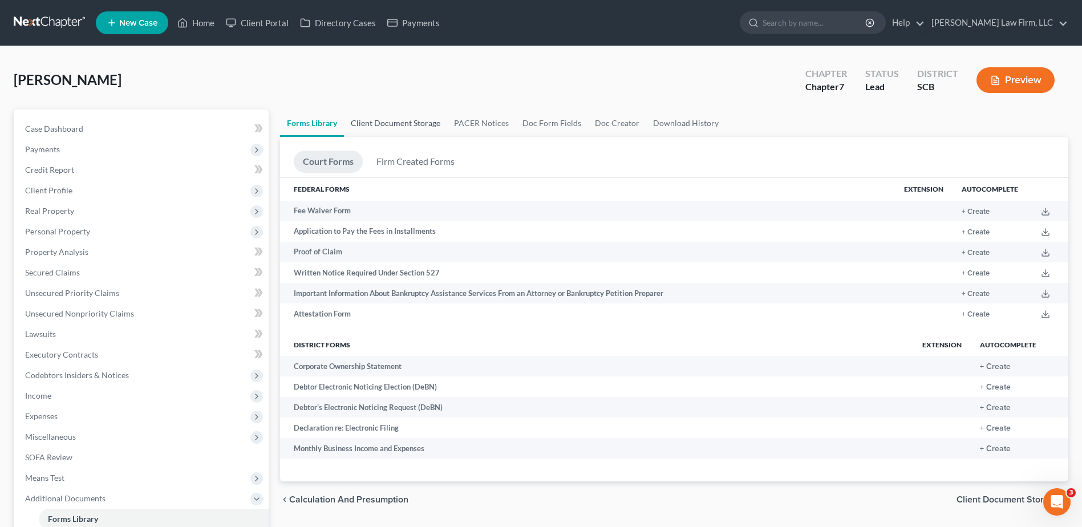
click at [370, 128] on link "Client Document Storage" at bounding box center [395, 123] width 103 height 27
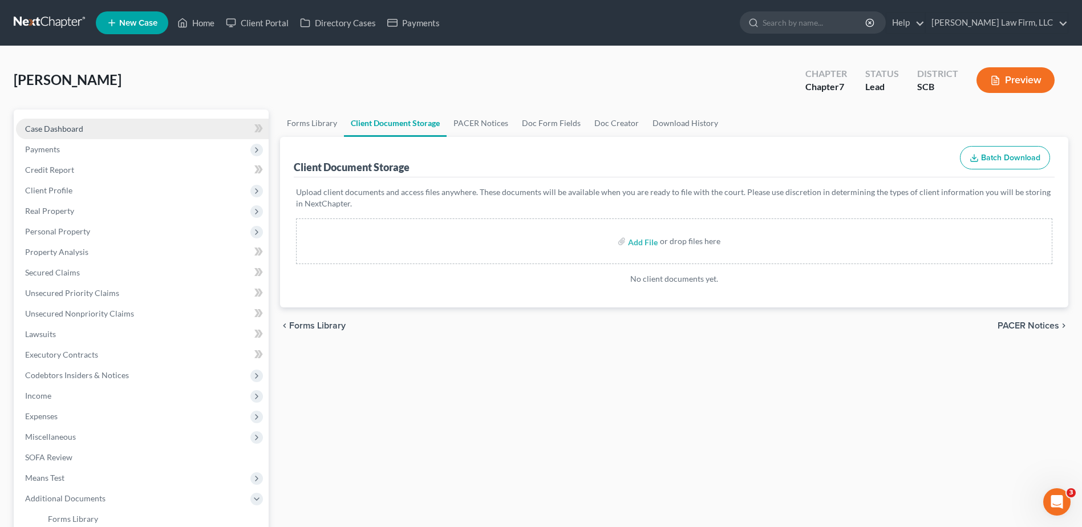
click at [61, 131] on span "Case Dashboard" at bounding box center [54, 129] width 58 height 10
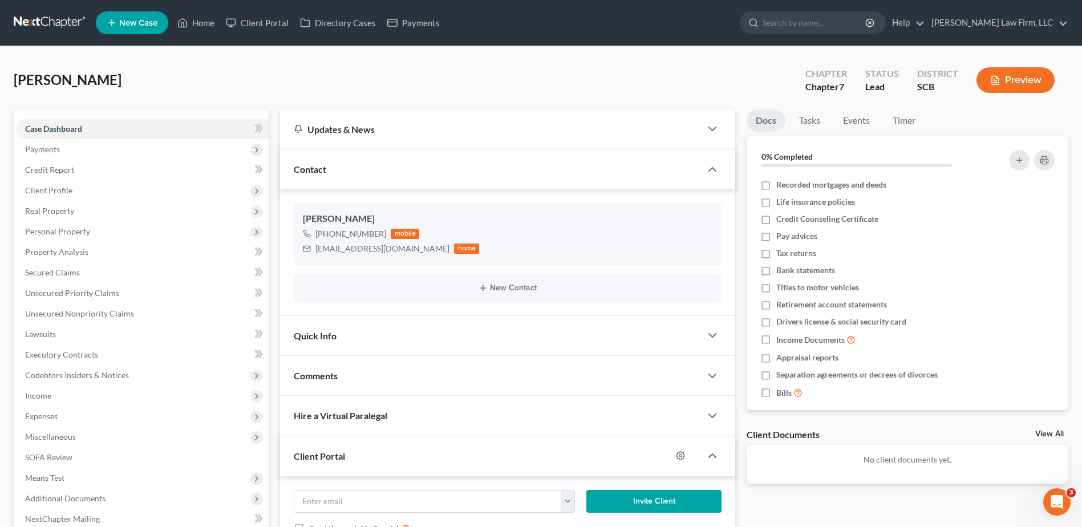
click at [54, 20] on link at bounding box center [50, 23] width 73 height 21
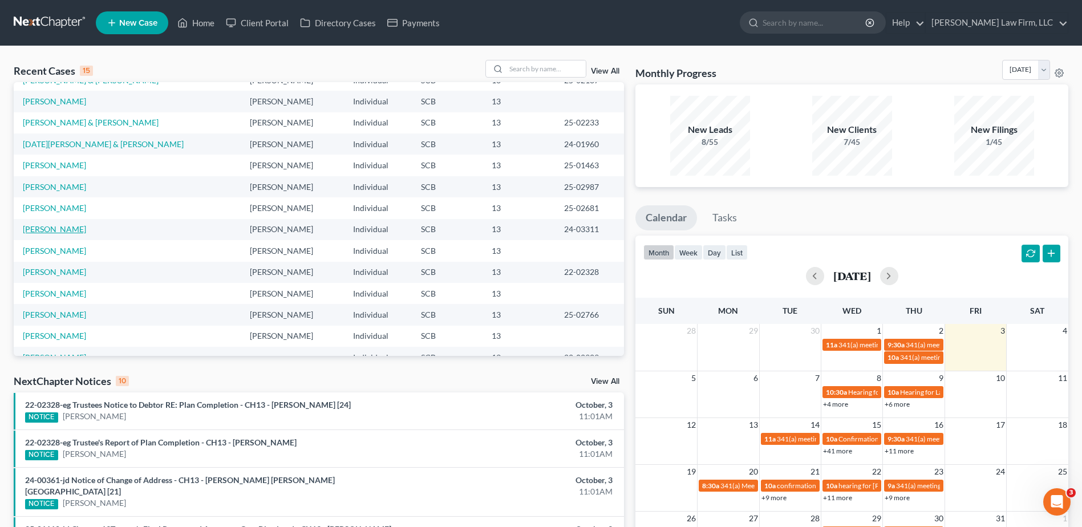
scroll to position [78, 0]
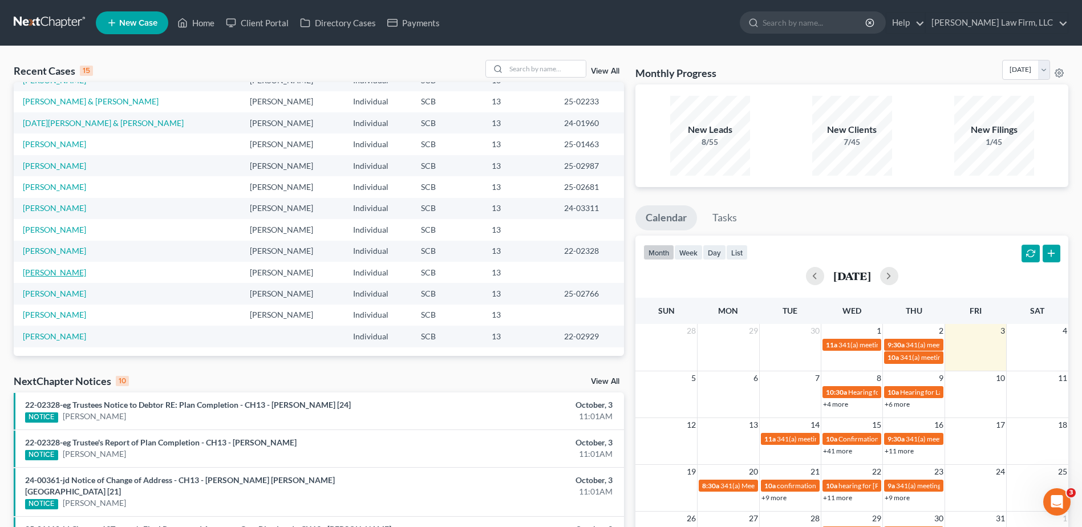
click at [71, 273] on link "McCranie, Darrell" at bounding box center [54, 273] width 63 height 10
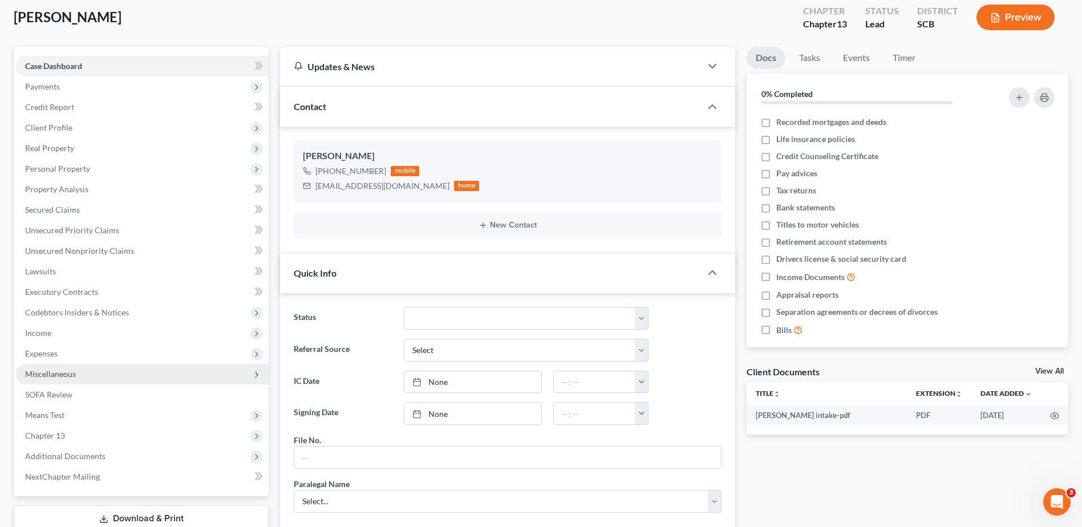
scroll to position [114, 0]
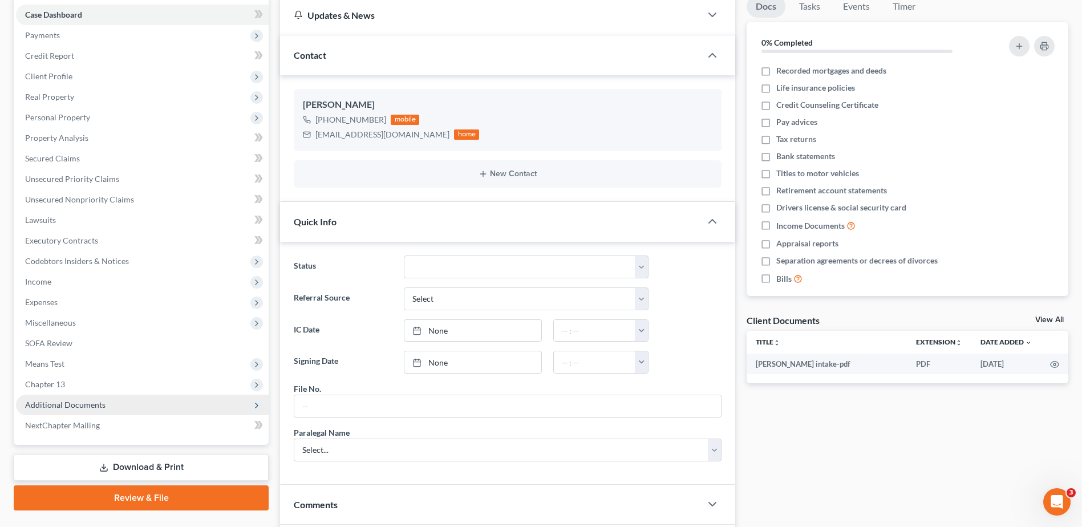
click at [66, 403] on span "Additional Documents" at bounding box center [65, 405] width 80 height 10
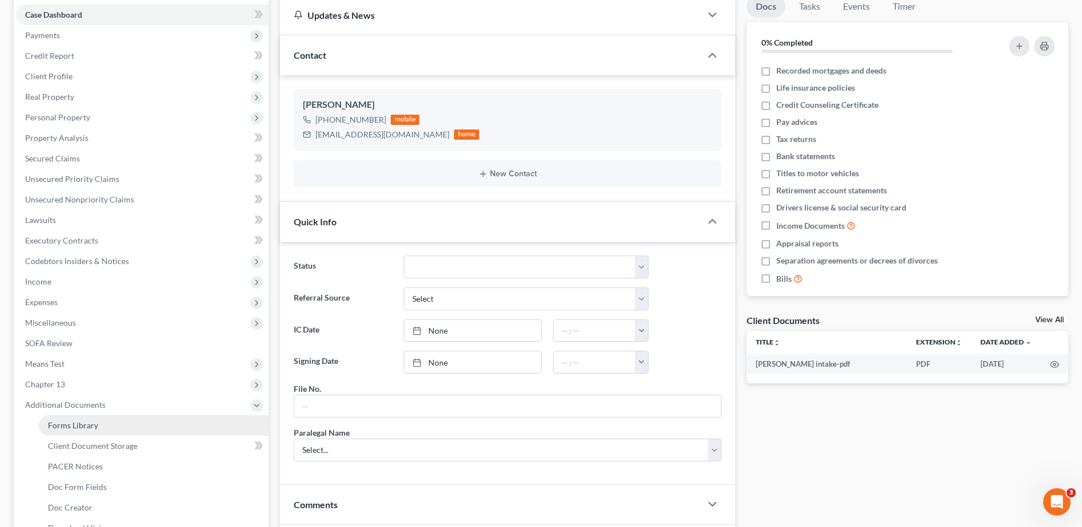
click at [82, 431] on link "Forms Library" at bounding box center [154, 425] width 230 height 21
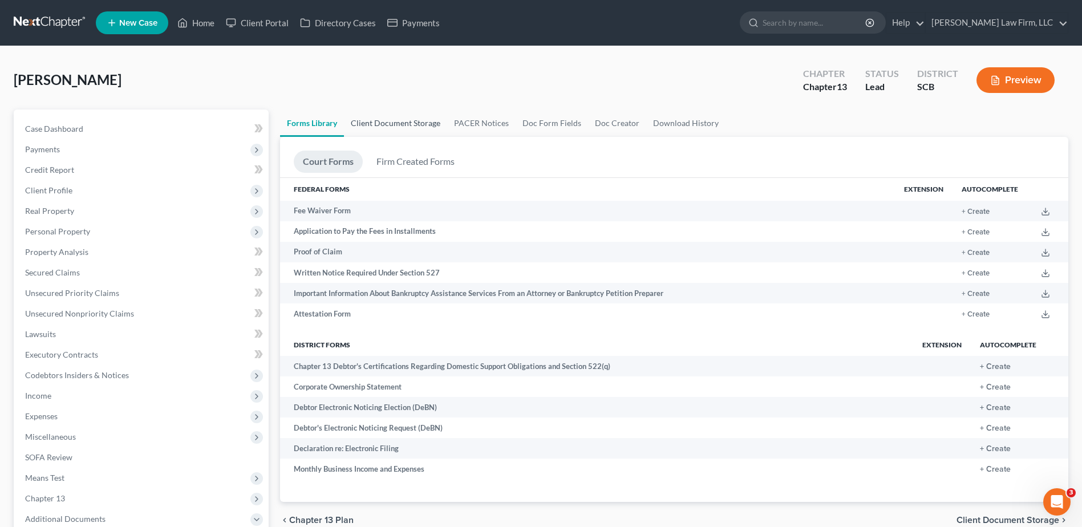
click at [408, 127] on link "Client Document Storage" at bounding box center [395, 123] width 103 height 27
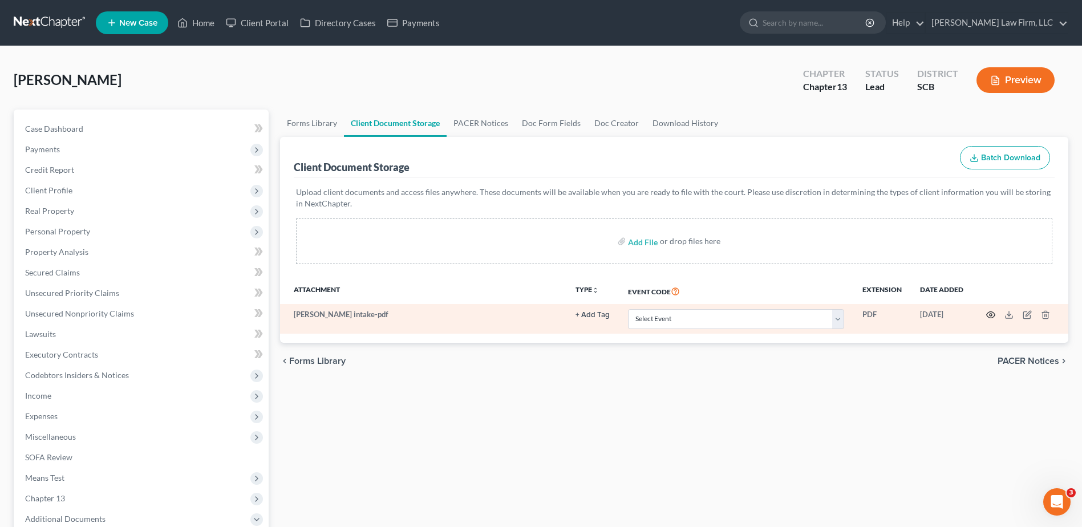
click at [992, 315] on icon "button" at bounding box center [990, 314] width 9 height 9
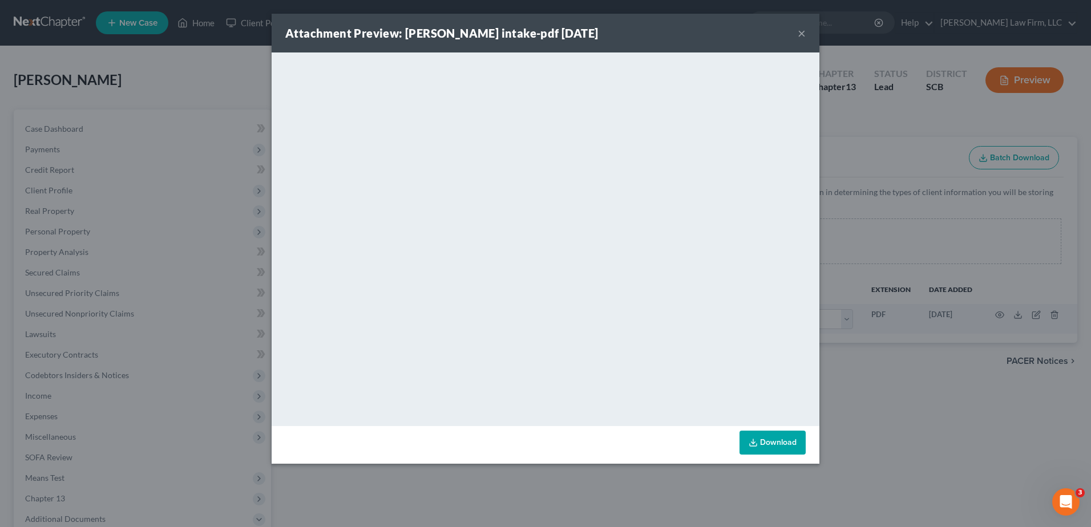
click at [799, 34] on button "×" at bounding box center [802, 33] width 8 height 14
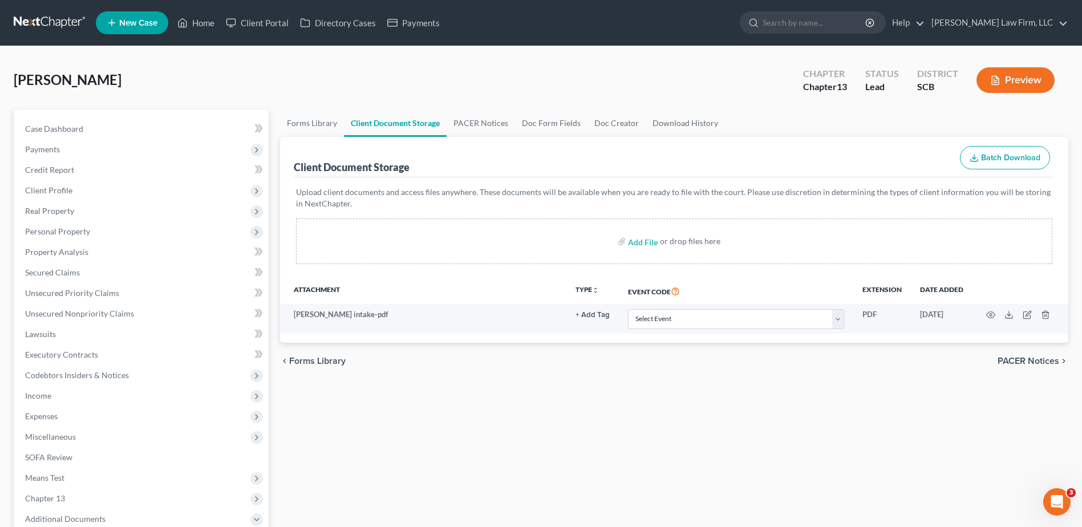
click at [41, 21] on link at bounding box center [50, 23] width 73 height 21
